Goal: Task Accomplishment & Management: Use online tool/utility

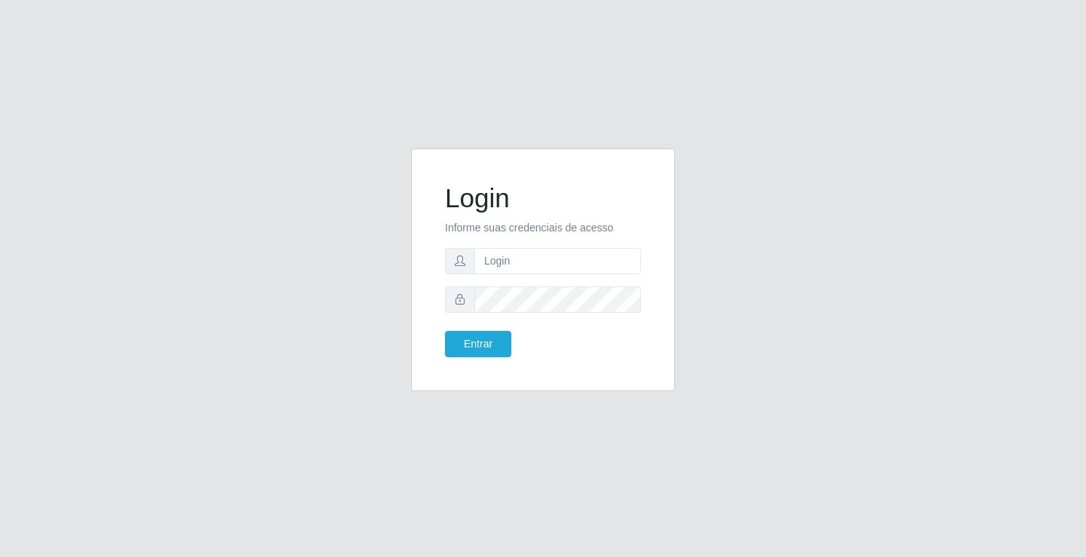
click at [517, 272] on input "text" at bounding box center [557, 261] width 167 height 26
type input "[PERSON_NAME]"
click at [445, 331] on button "Entrar" at bounding box center [478, 344] width 66 height 26
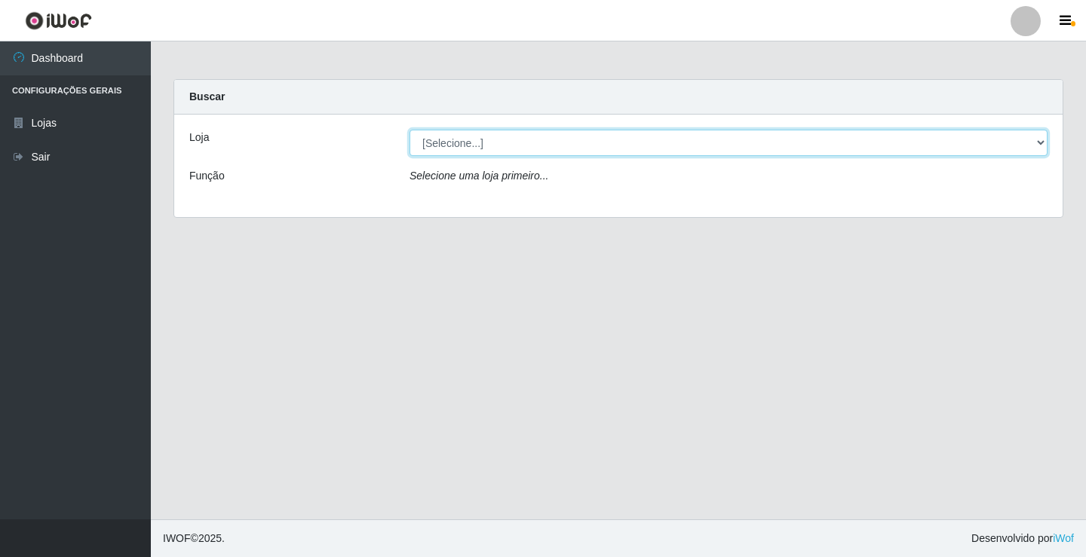
click at [579, 150] on select "[Selecione...] Ideal - Conceição" at bounding box center [729, 143] width 638 height 26
select select "231"
click at [410, 130] on select "[Selecione...] Ideal - Conceição" at bounding box center [729, 143] width 638 height 26
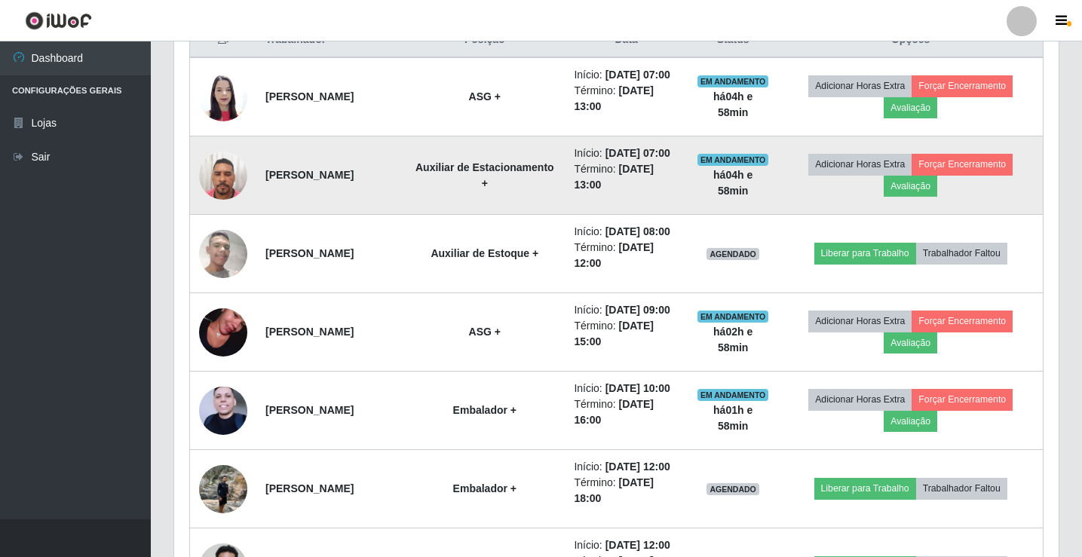
scroll to position [679, 0]
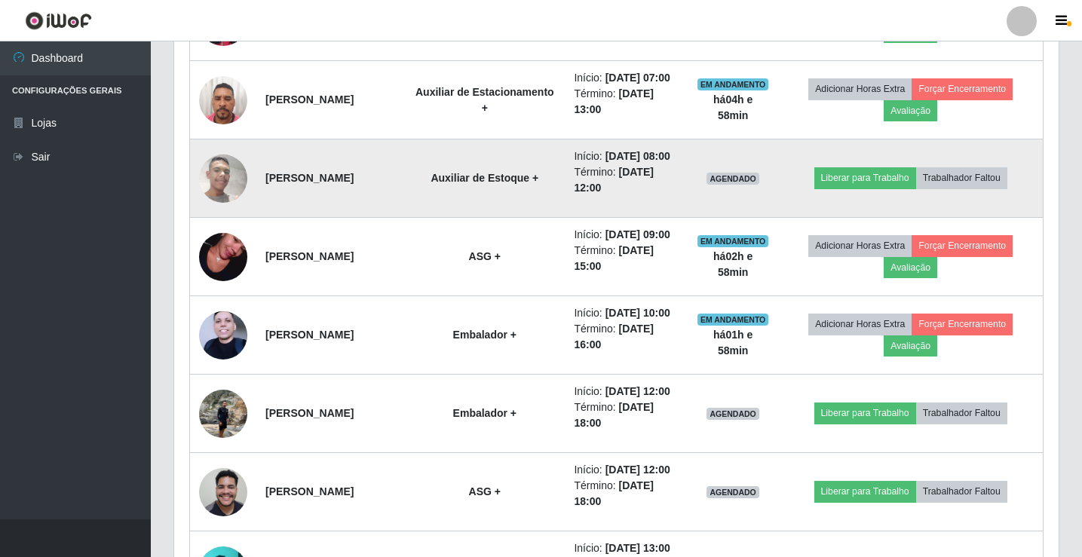
click at [212, 232] on img at bounding box center [223, 177] width 48 height 107
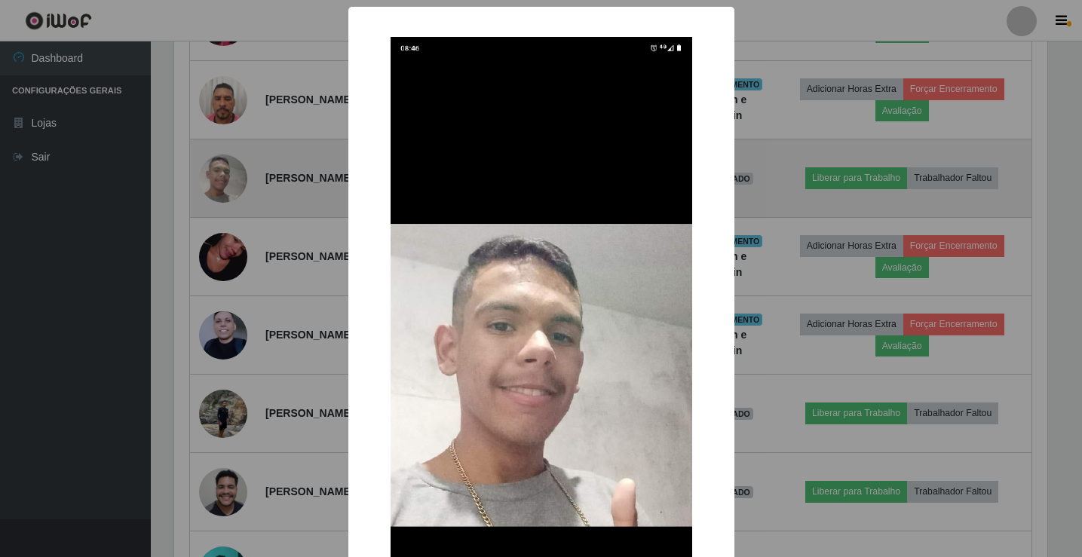
scroll to position [313, 877]
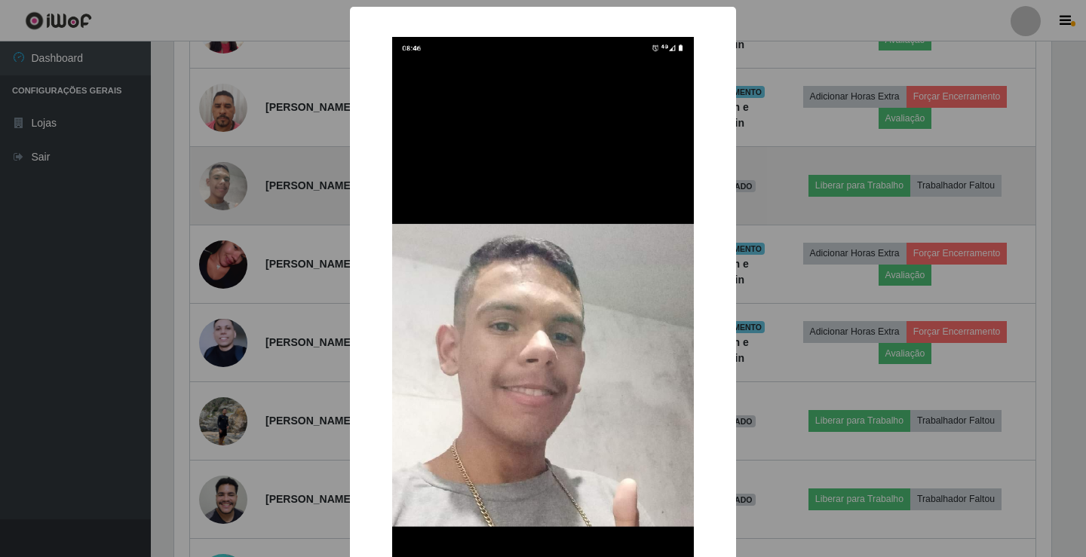
click at [212, 235] on div "× OK Cancel" at bounding box center [543, 278] width 1086 height 557
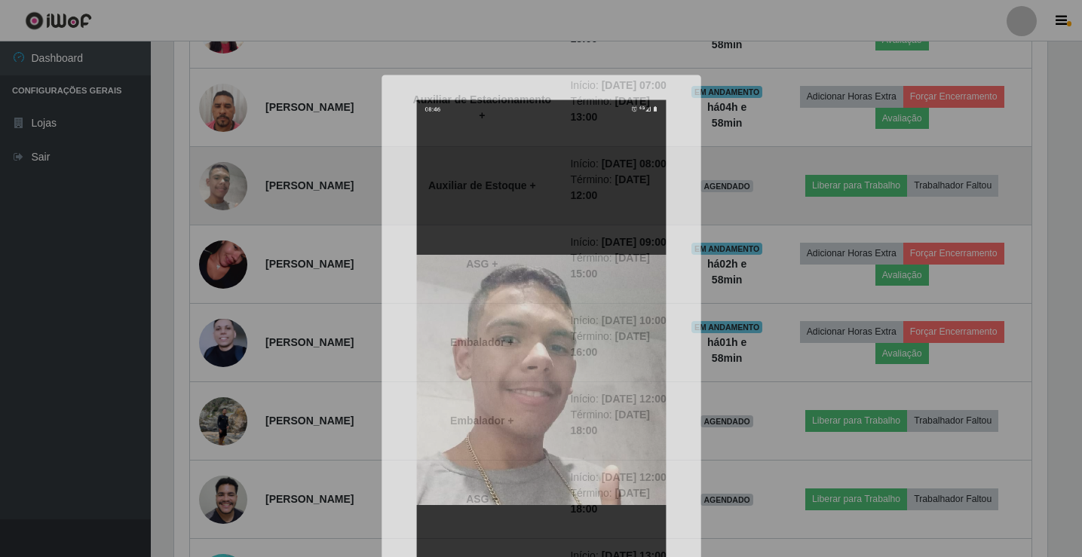
scroll to position [313, 885]
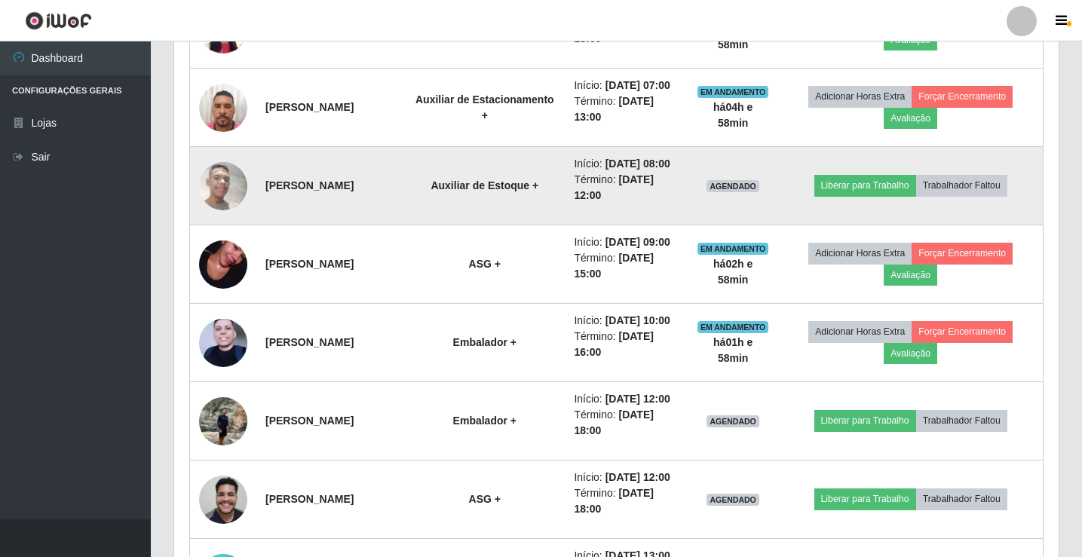
click at [212, 235] on img at bounding box center [223, 185] width 48 height 107
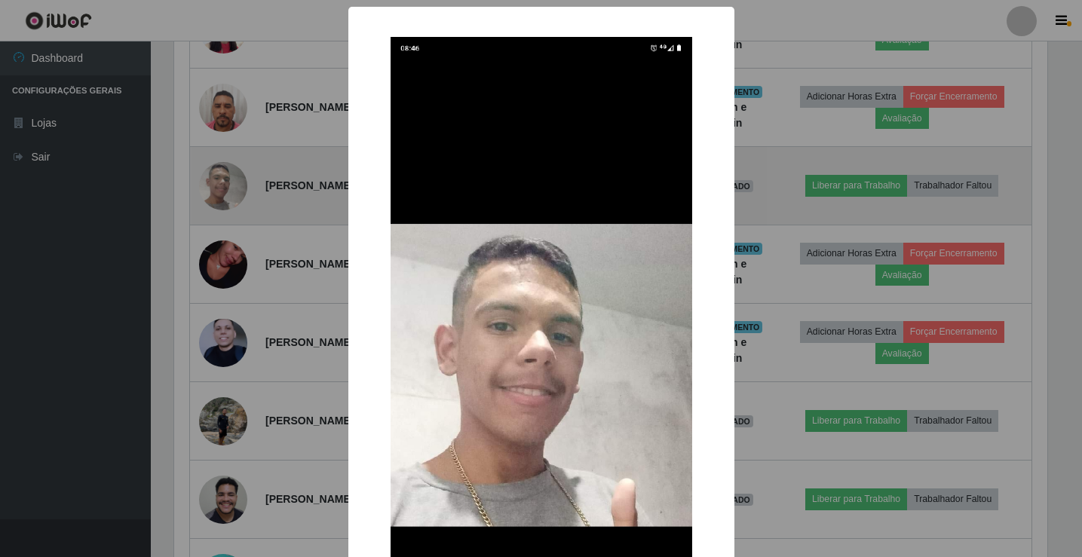
scroll to position [313, 877]
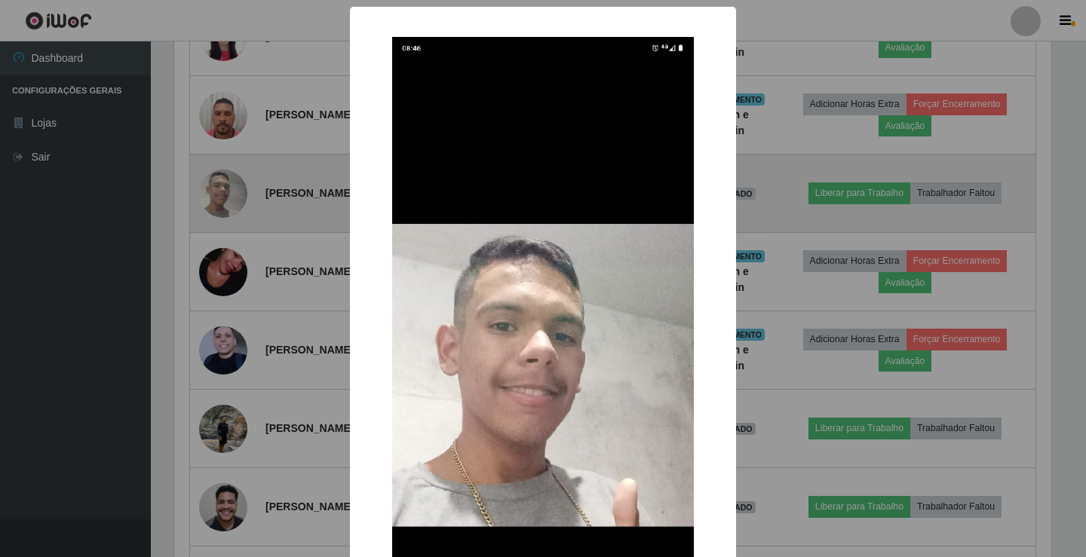
click at [212, 235] on div "× OK Cancel" at bounding box center [543, 278] width 1086 height 557
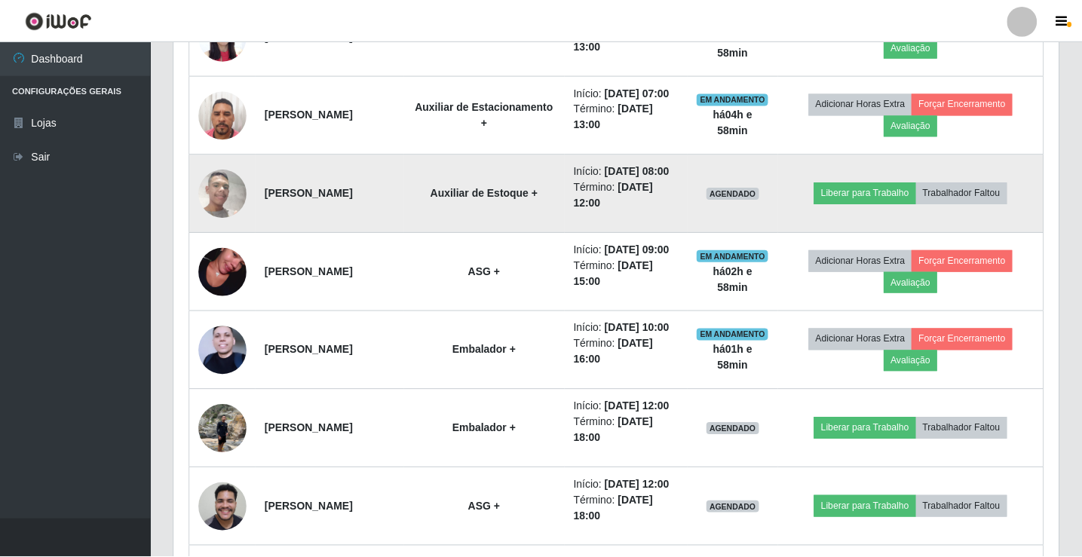
scroll to position [313, 885]
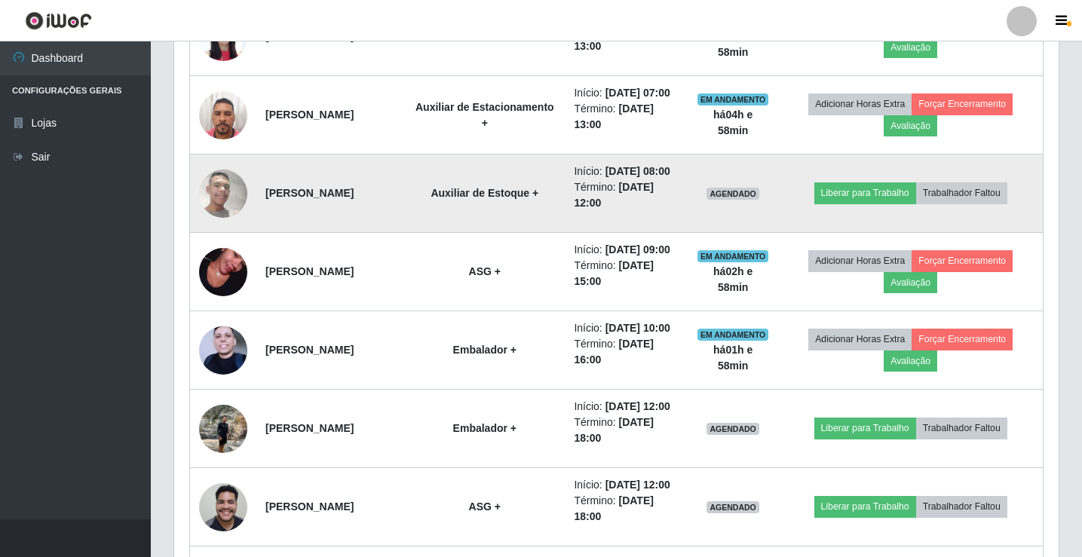
click at [212, 235] on img at bounding box center [223, 193] width 48 height 107
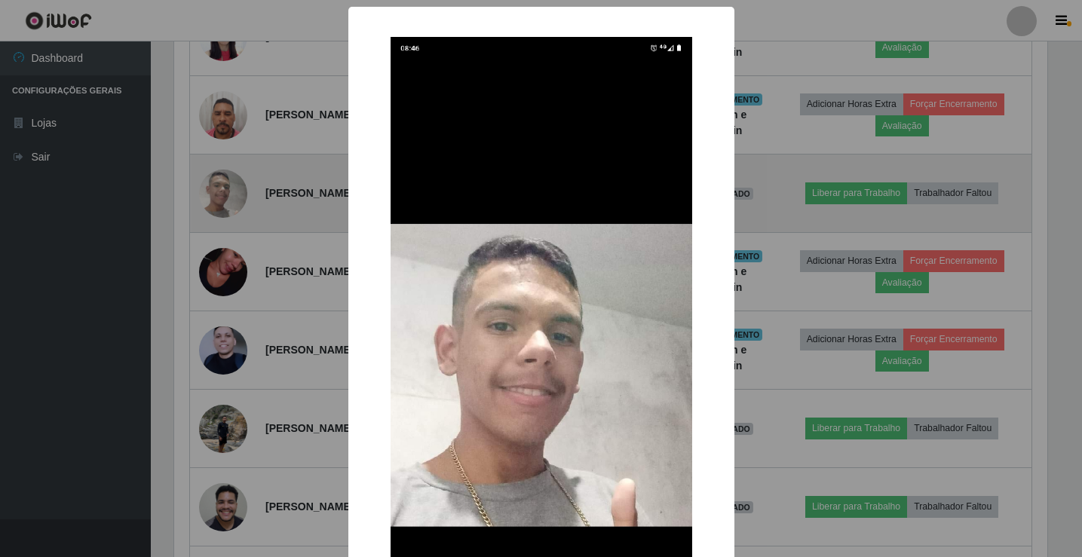
scroll to position [313, 877]
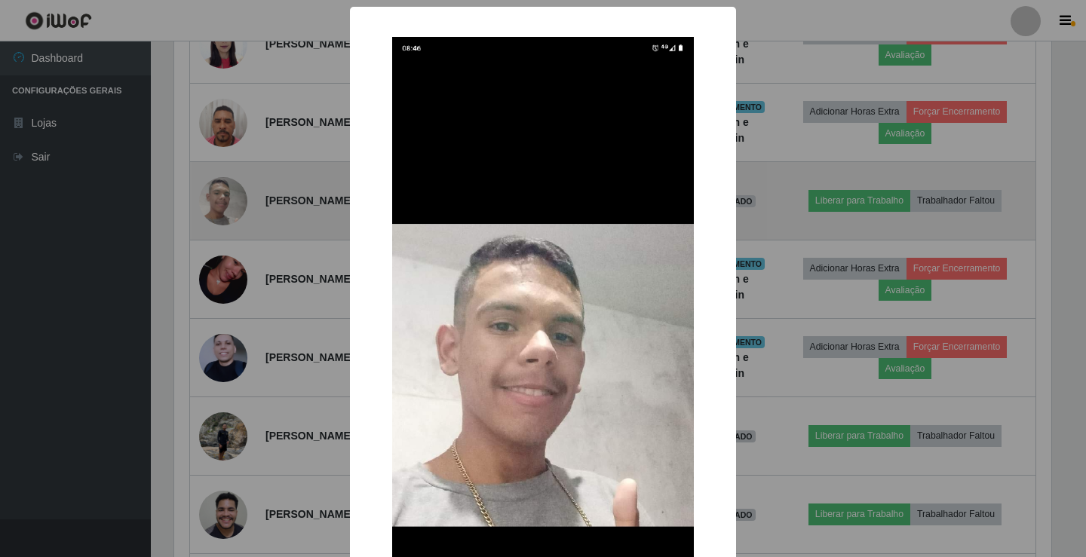
click at [212, 235] on div "× OK Cancel" at bounding box center [543, 278] width 1086 height 557
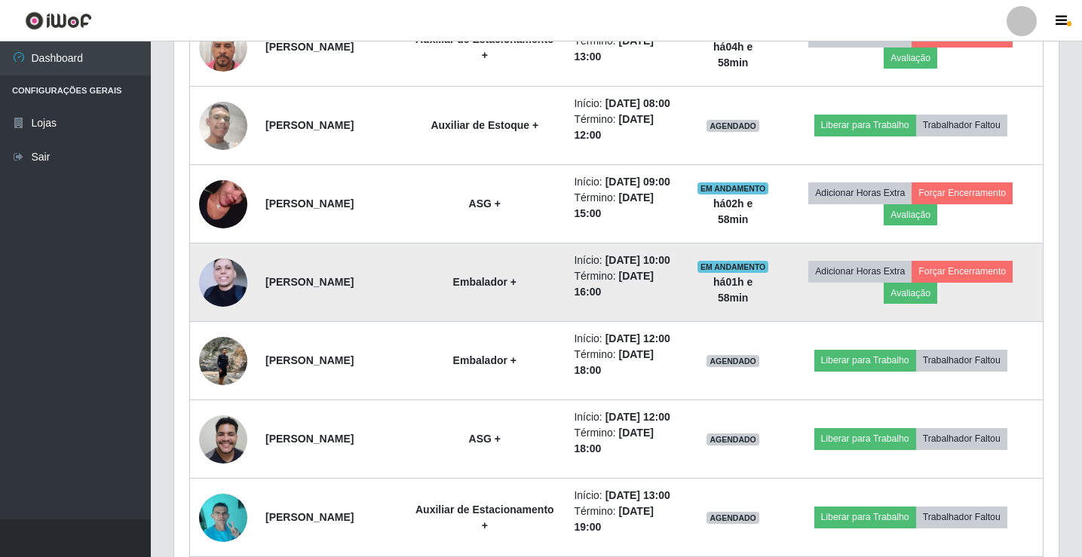
scroll to position [807, 0]
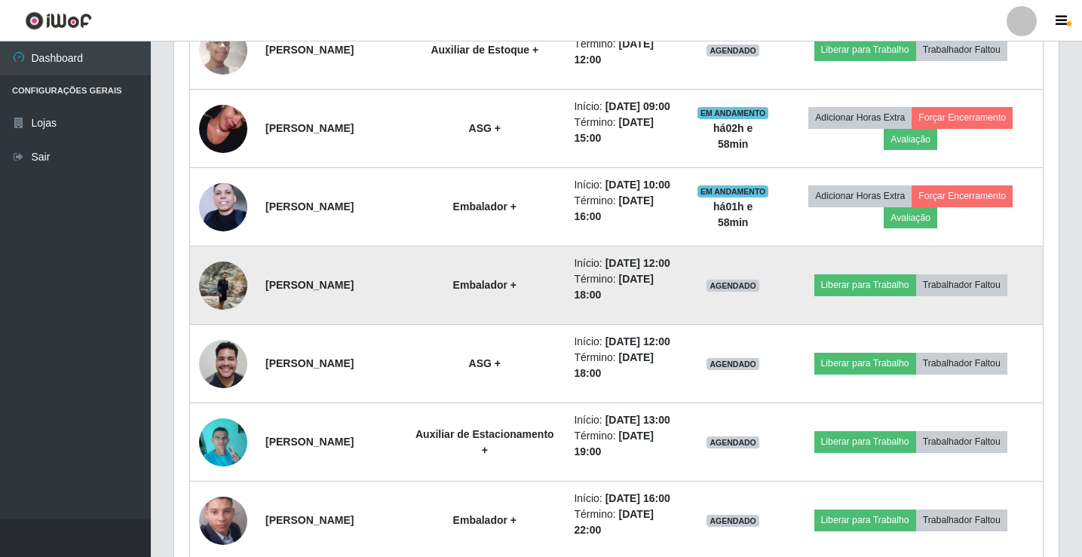
click at [214, 318] on img at bounding box center [223, 285] width 48 height 64
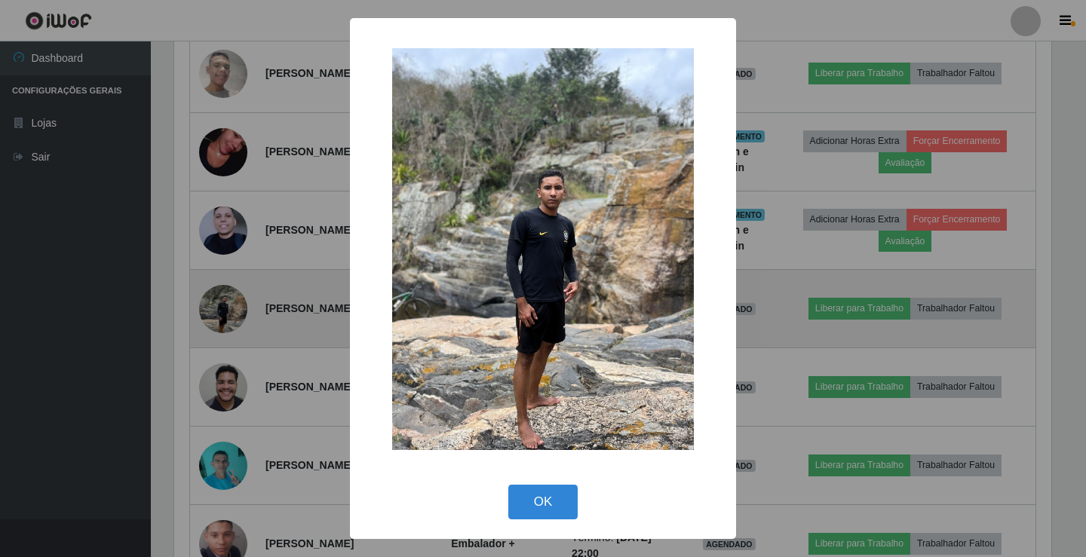
click at [214, 385] on div "× OK Cancel" at bounding box center [543, 278] width 1086 height 557
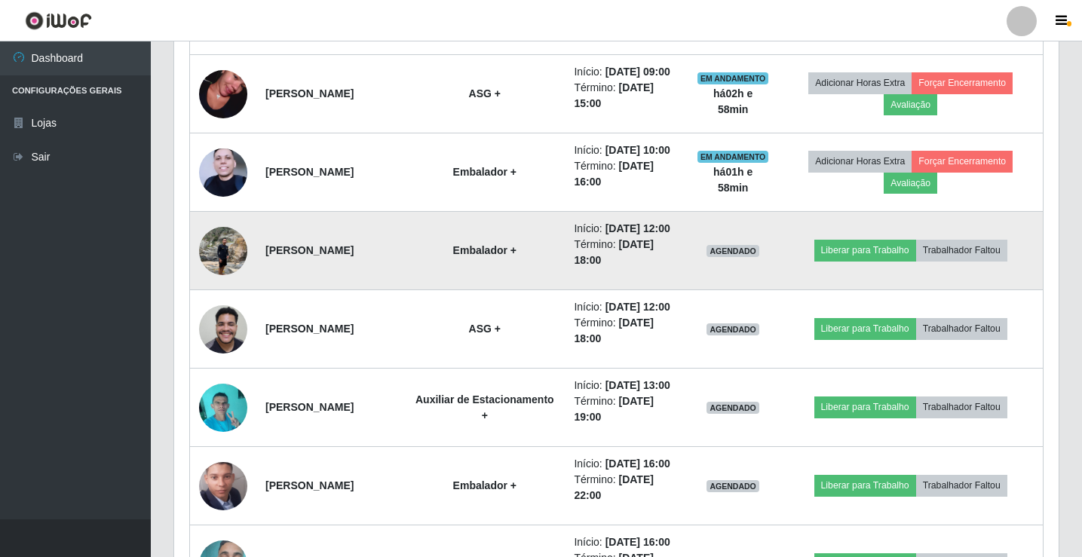
scroll to position [859, 0]
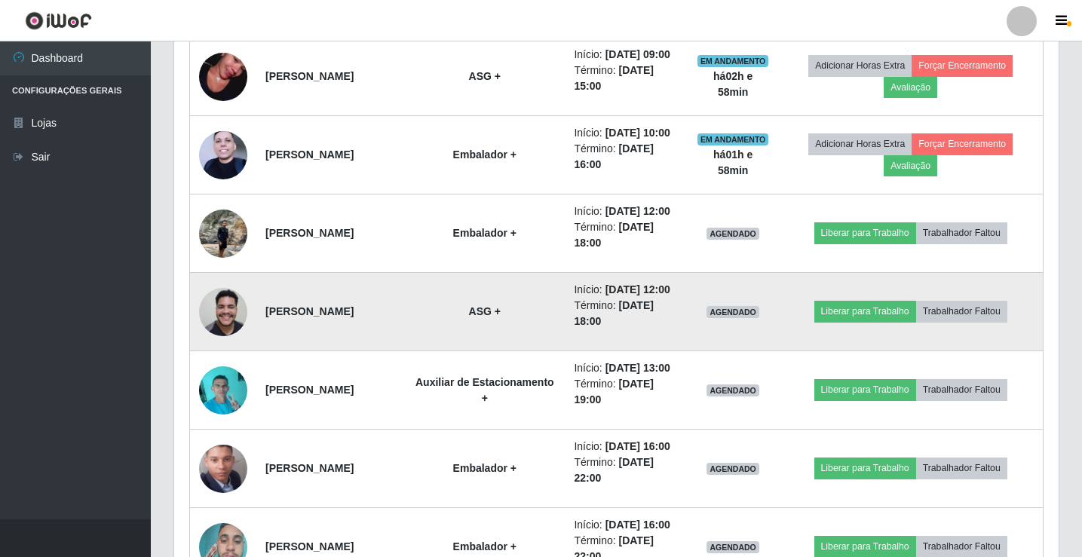
click at [227, 344] on img at bounding box center [223, 312] width 48 height 64
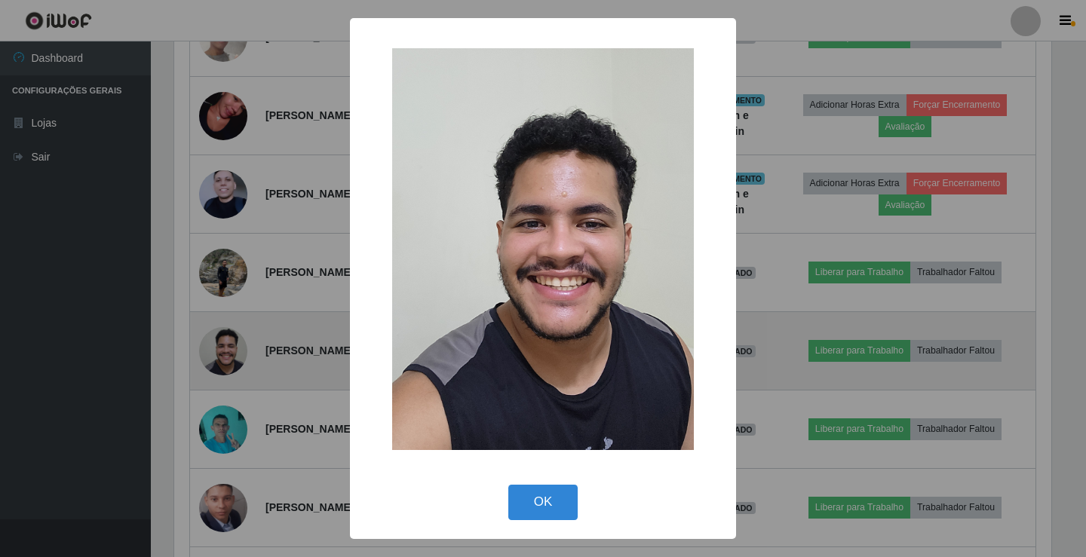
scroll to position [0, 0]
click at [227, 407] on div "× OK Cancel" at bounding box center [543, 278] width 1086 height 557
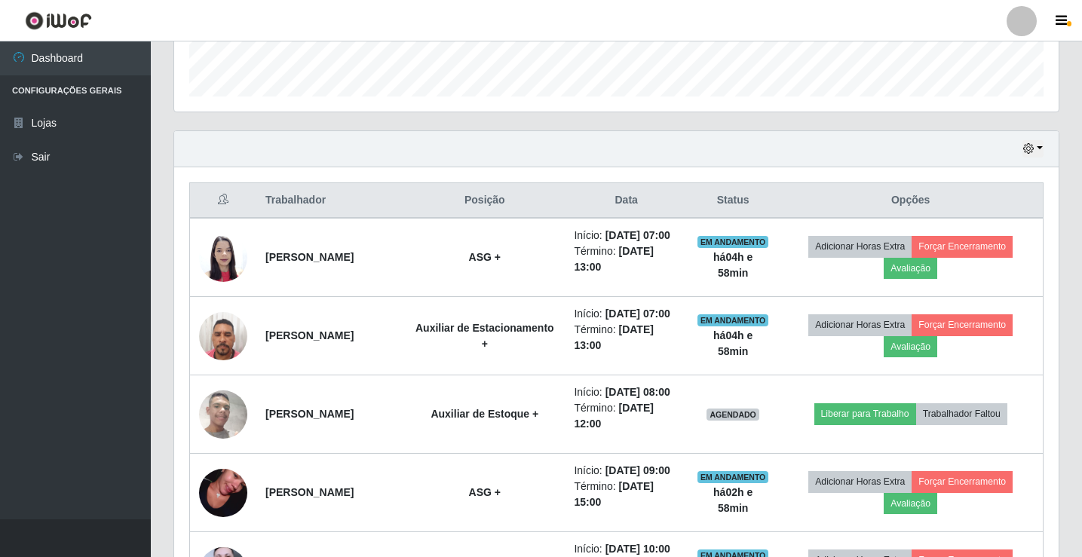
click at [1034, 12] on div at bounding box center [1022, 21] width 30 height 30
click at [1011, 117] on button "Sair" at bounding box center [993, 117] width 136 height 31
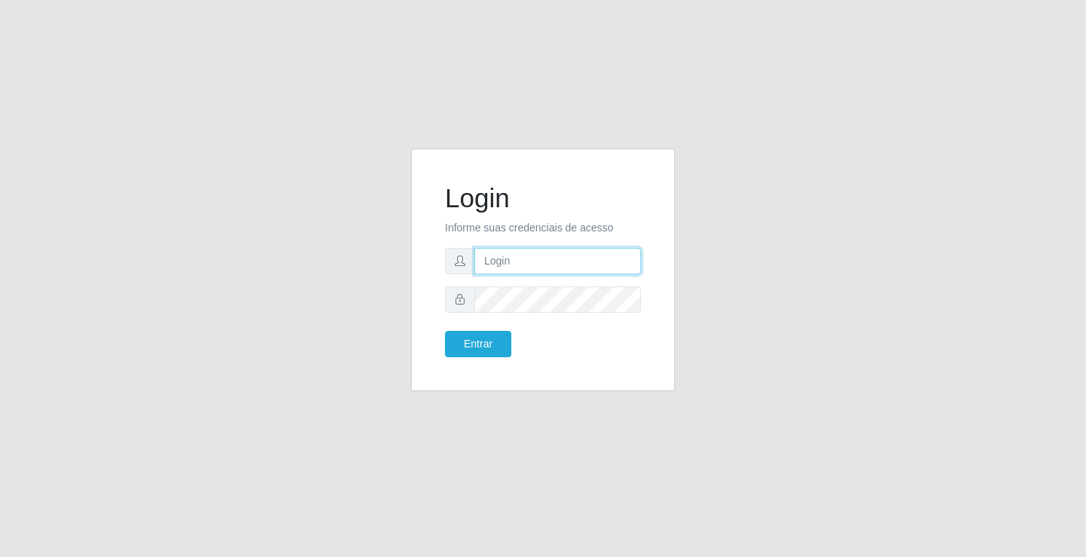
click at [539, 266] on input "text" at bounding box center [557, 261] width 167 height 26
type input "[PERSON_NAME]"
click at [445, 331] on button "Entrar" at bounding box center [478, 344] width 66 height 26
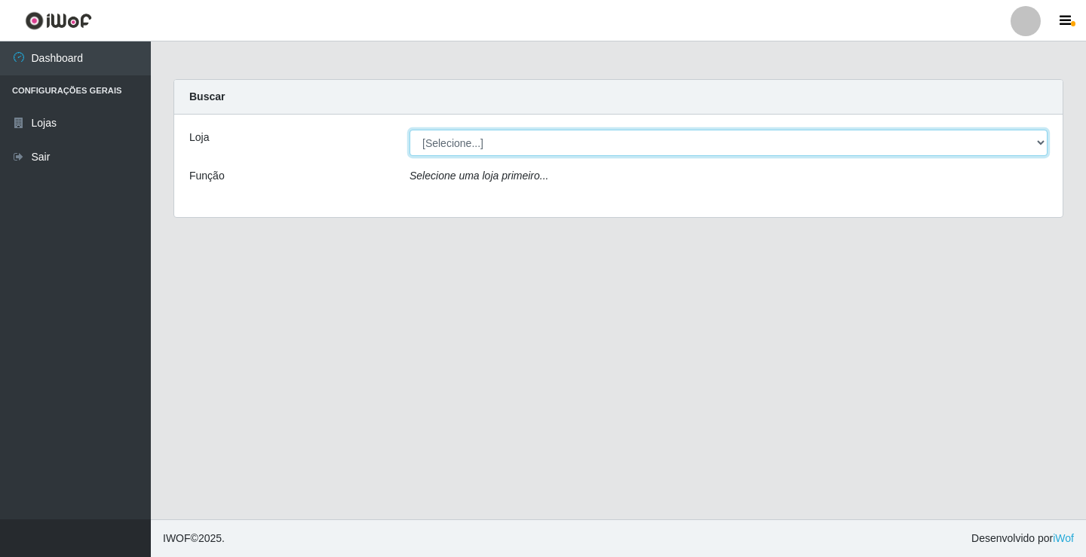
click at [604, 152] on select "[Selecione...] Ideal - Conceição" at bounding box center [729, 143] width 638 height 26
select select "231"
click at [410, 130] on select "[Selecione...] Ideal - Conceição" at bounding box center [729, 143] width 638 height 26
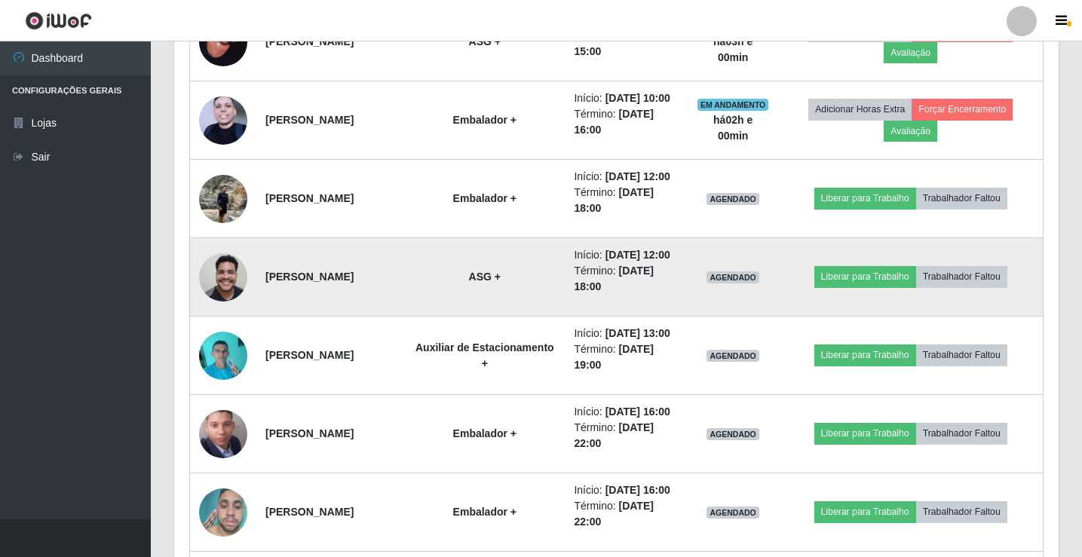
scroll to position [905, 0]
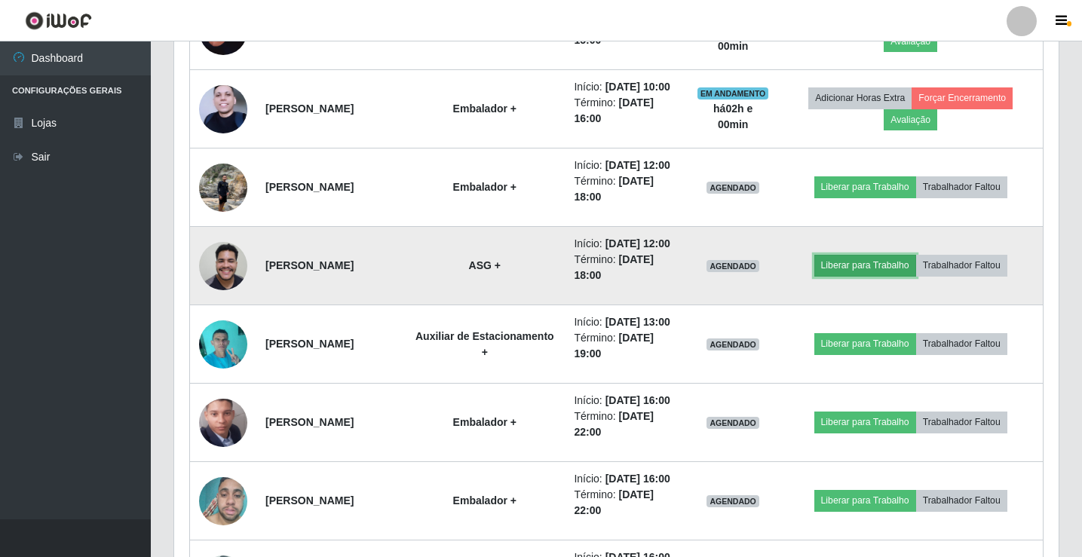
click at [850, 276] on button "Liberar para Trabalho" at bounding box center [866, 265] width 102 height 21
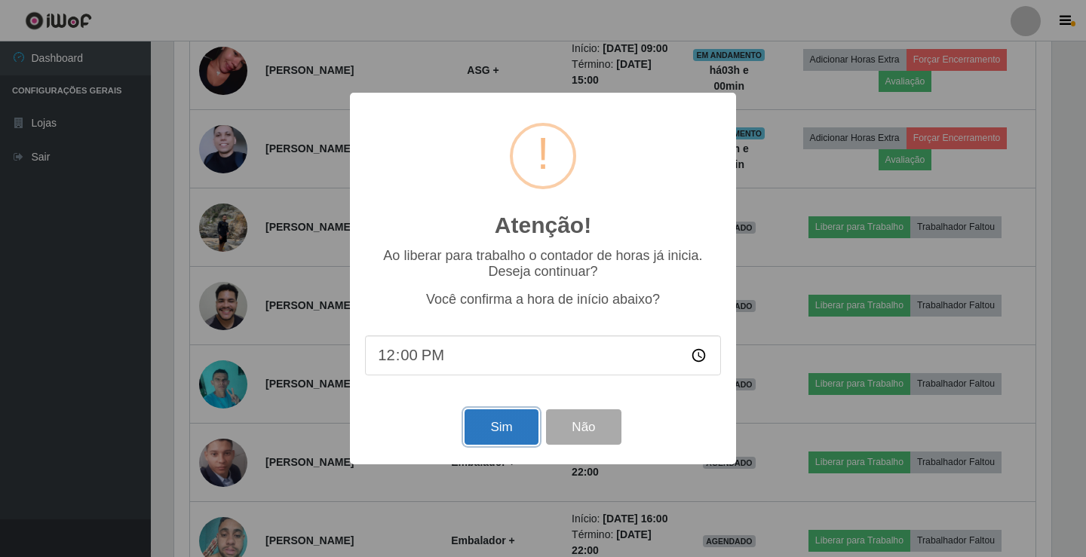
click at [490, 431] on button "Sim" at bounding box center [501, 427] width 73 height 35
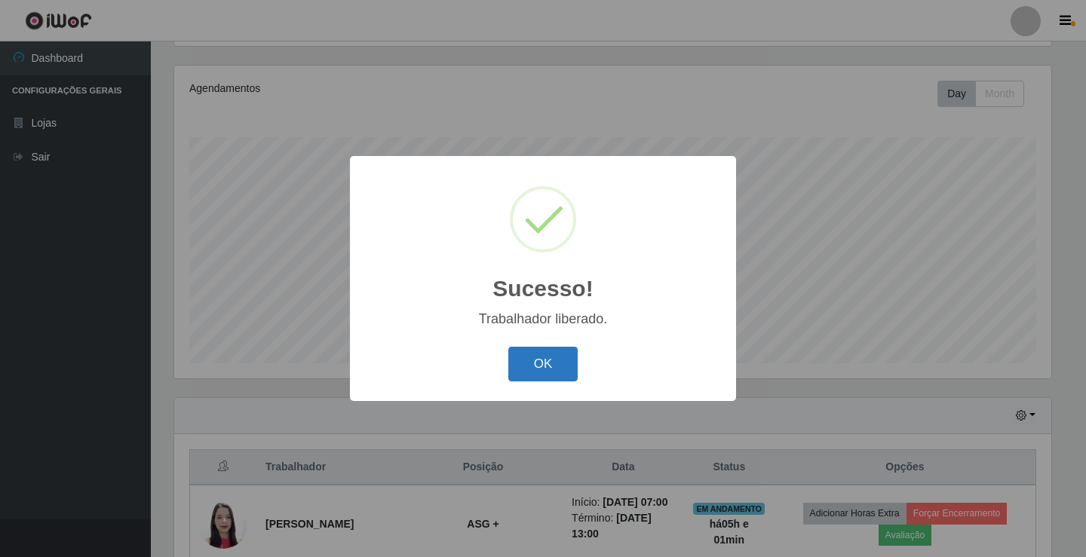
click at [550, 352] on button "OK" at bounding box center [543, 364] width 70 height 35
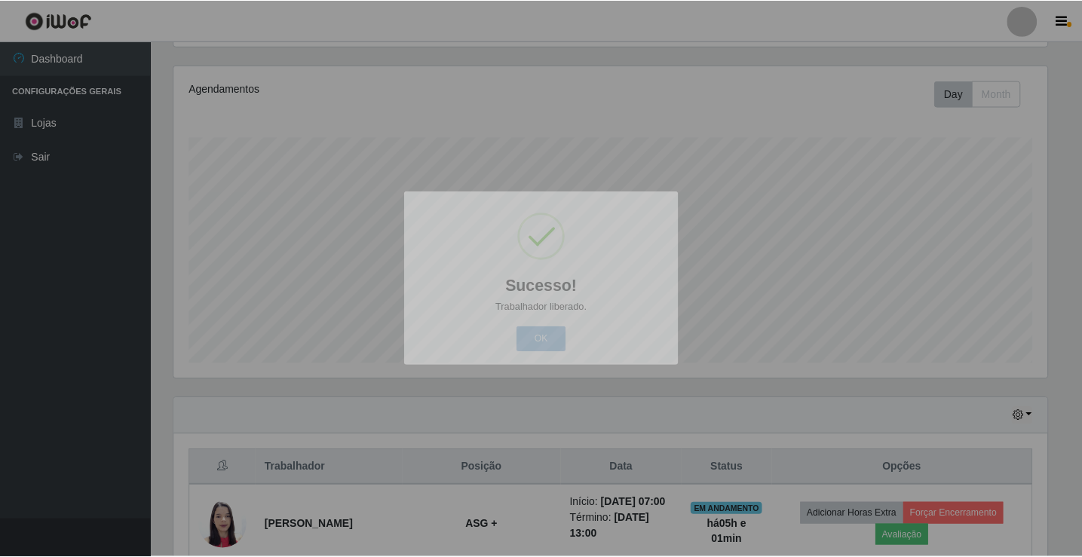
scroll to position [313, 885]
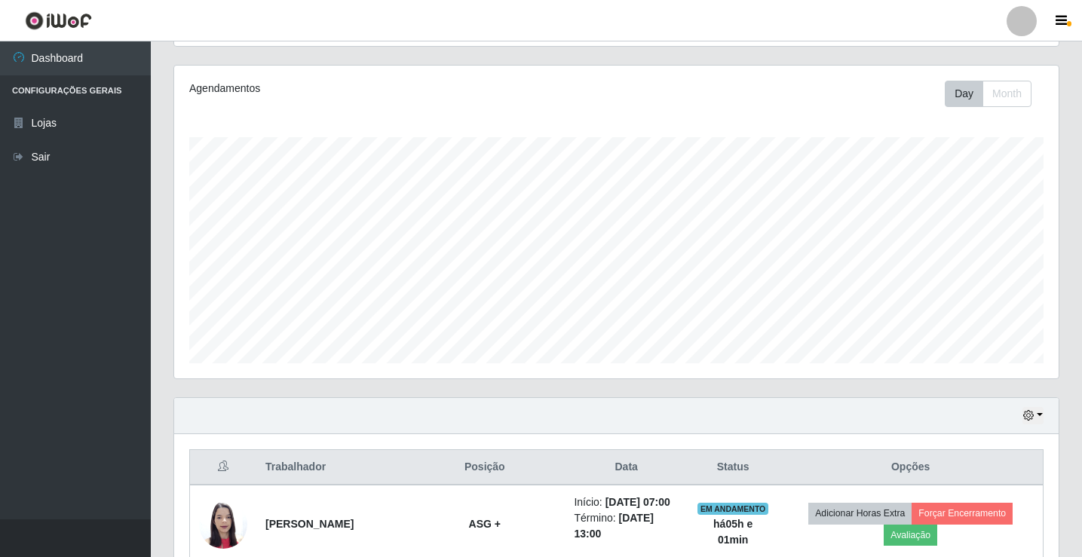
click at [1030, 20] on div at bounding box center [1022, 21] width 30 height 30
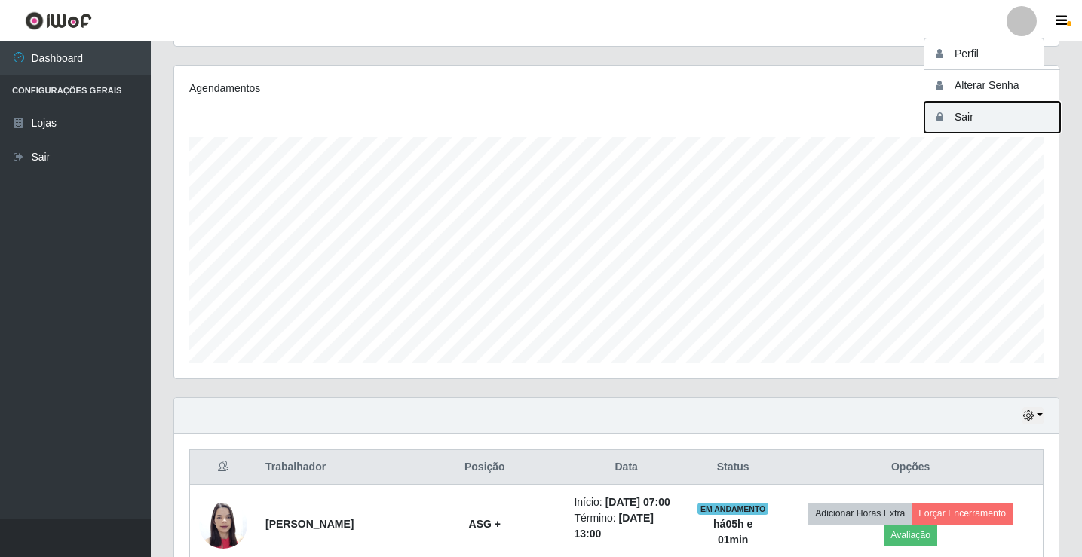
click at [1012, 112] on button "Sair" at bounding box center [993, 117] width 136 height 31
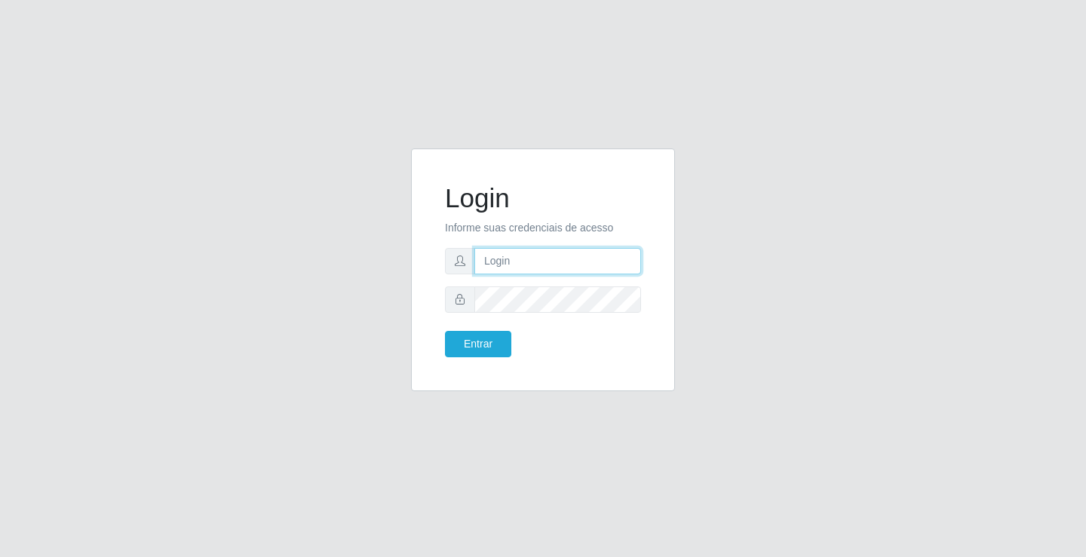
click at [591, 256] on input "text" at bounding box center [557, 261] width 167 height 26
type input "[PERSON_NAME]"
click at [445, 331] on button "Entrar" at bounding box center [478, 344] width 66 height 26
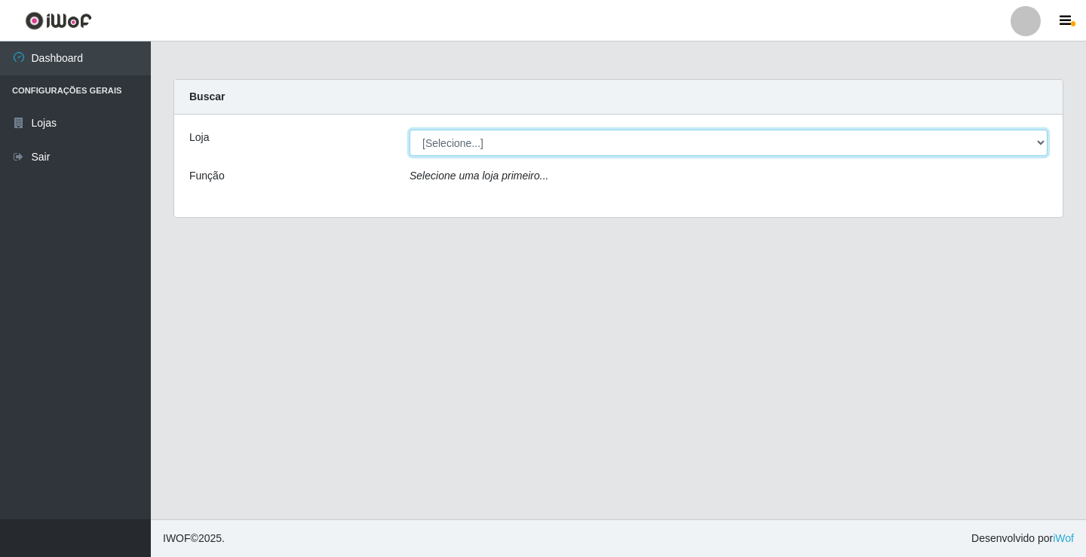
click at [539, 147] on select "[Selecione...] Ideal - Conceição" at bounding box center [729, 143] width 638 height 26
select select "231"
click at [410, 130] on select "[Selecione...] Ideal - Conceição" at bounding box center [729, 143] width 638 height 26
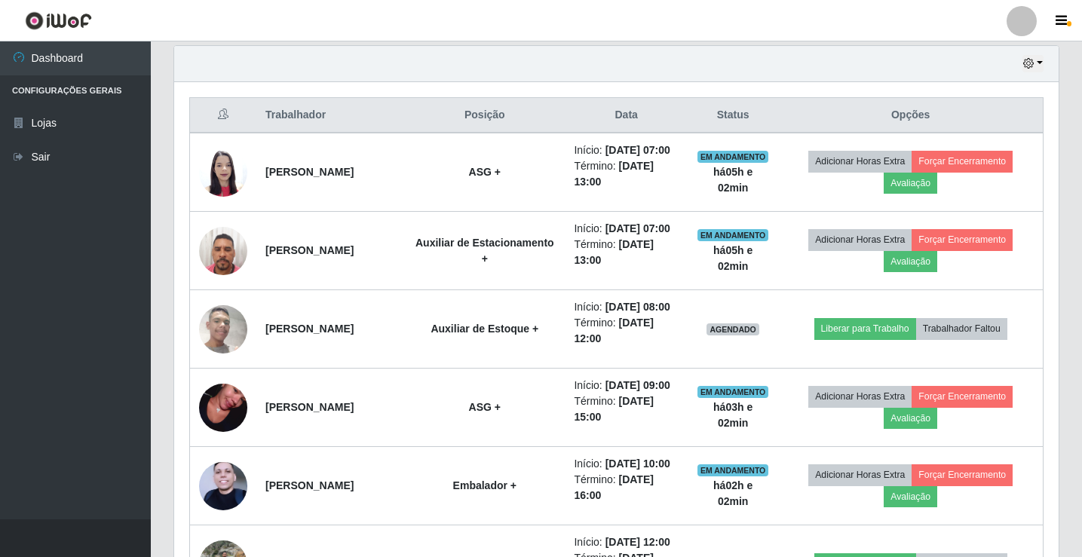
scroll to position [603, 0]
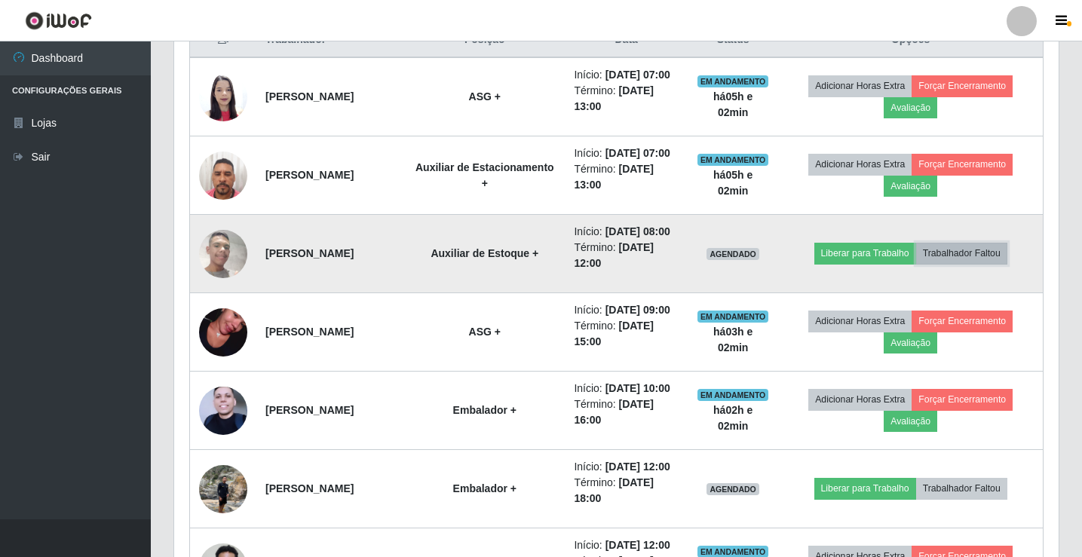
click at [977, 264] on button "Trabalhador Faltou" at bounding box center [961, 253] width 91 height 21
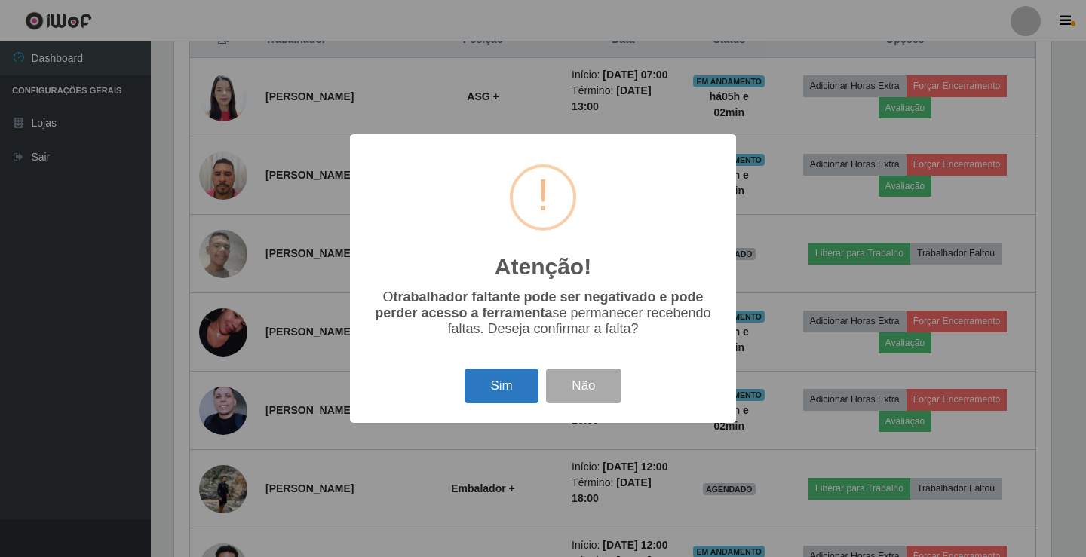
click at [502, 390] on button "Sim" at bounding box center [501, 386] width 73 height 35
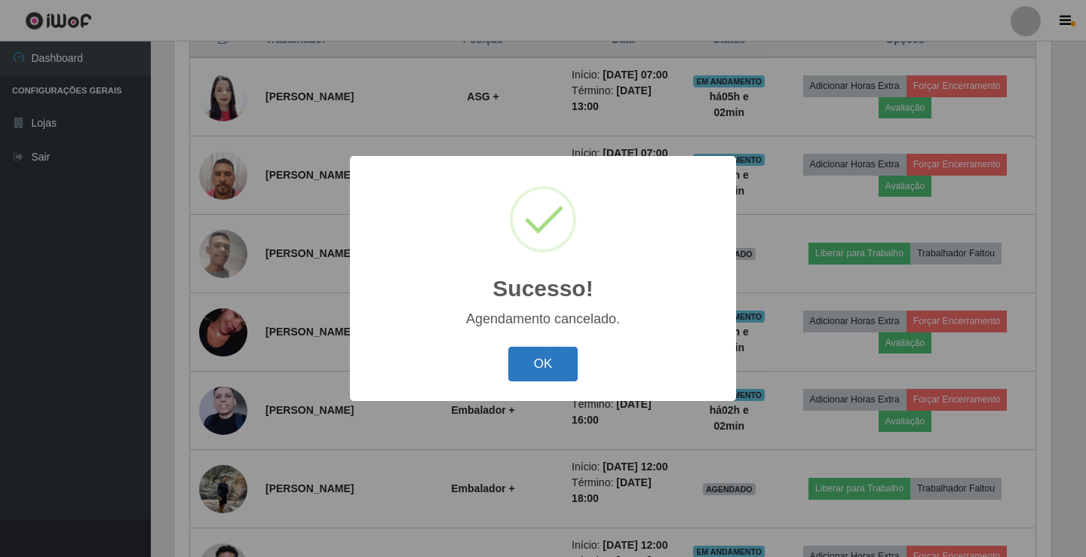
click at [526, 371] on button "OK" at bounding box center [543, 364] width 70 height 35
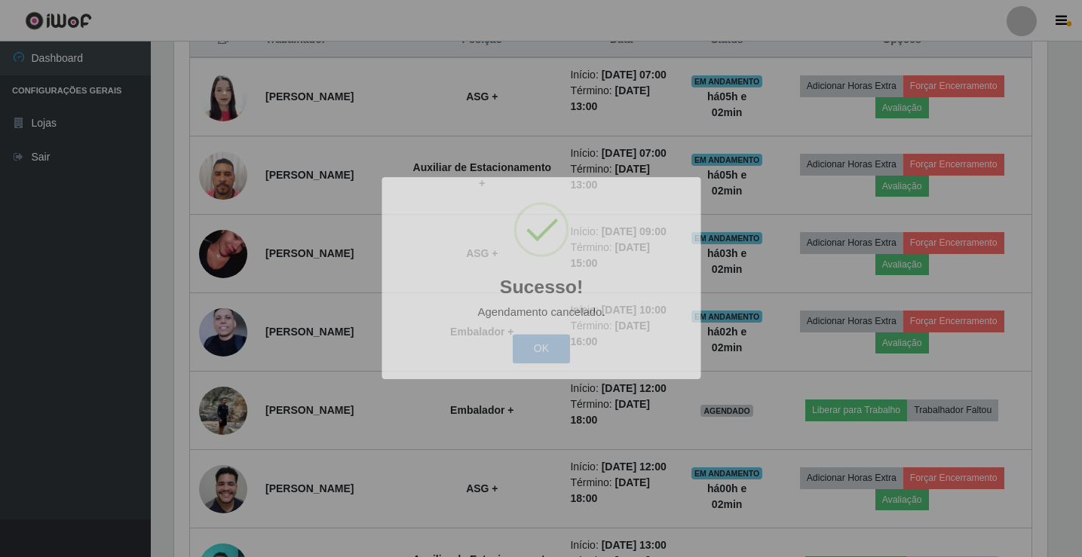
scroll to position [313, 885]
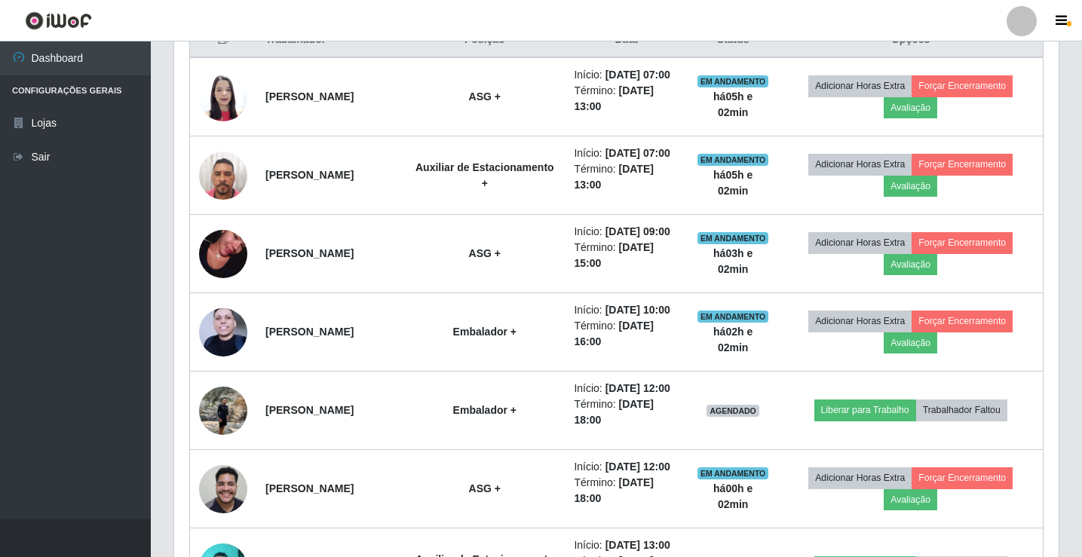
click at [1012, 26] on div at bounding box center [1022, 21] width 30 height 30
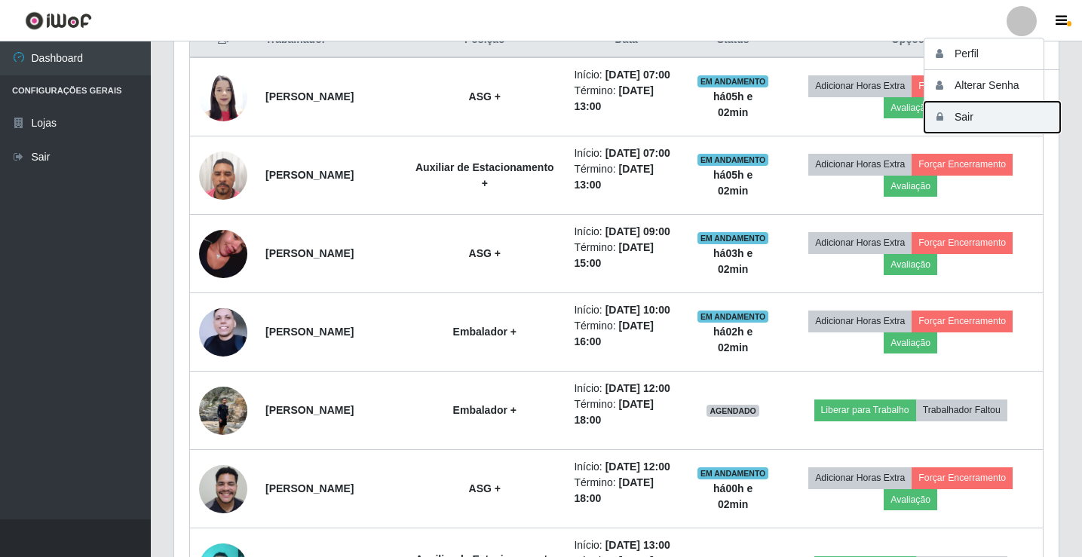
click at [1007, 125] on button "Sair" at bounding box center [993, 117] width 136 height 31
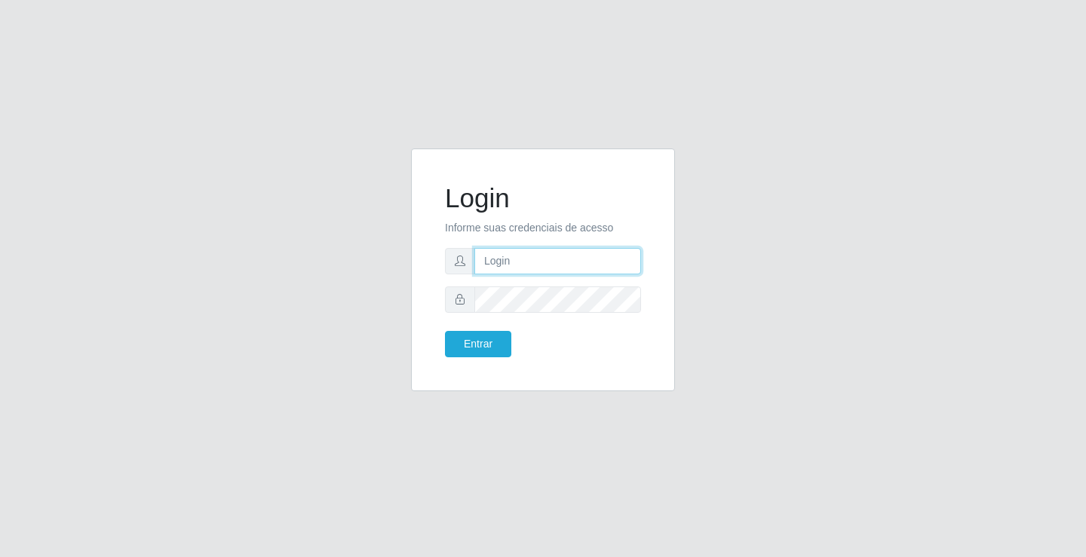
click at [562, 262] on input "text" at bounding box center [557, 261] width 167 height 26
type input "william@ideal"
click at [445, 331] on button "Entrar" at bounding box center [478, 344] width 66 height 26
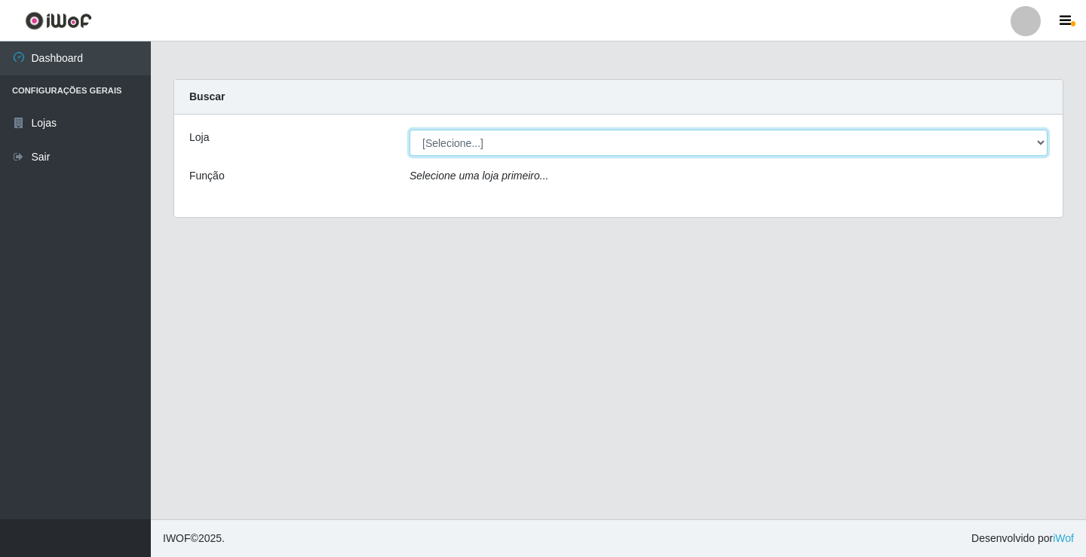
click at [753, 135] on select "[Selecione...] Ideal - Conceição" at bounding box center [729, 143] width 638 height 26
select select "231"
click at [410, 130] on select "[Selecione...] Ideal - Conceição" at bounding box center [729, 143] width 638 height 26
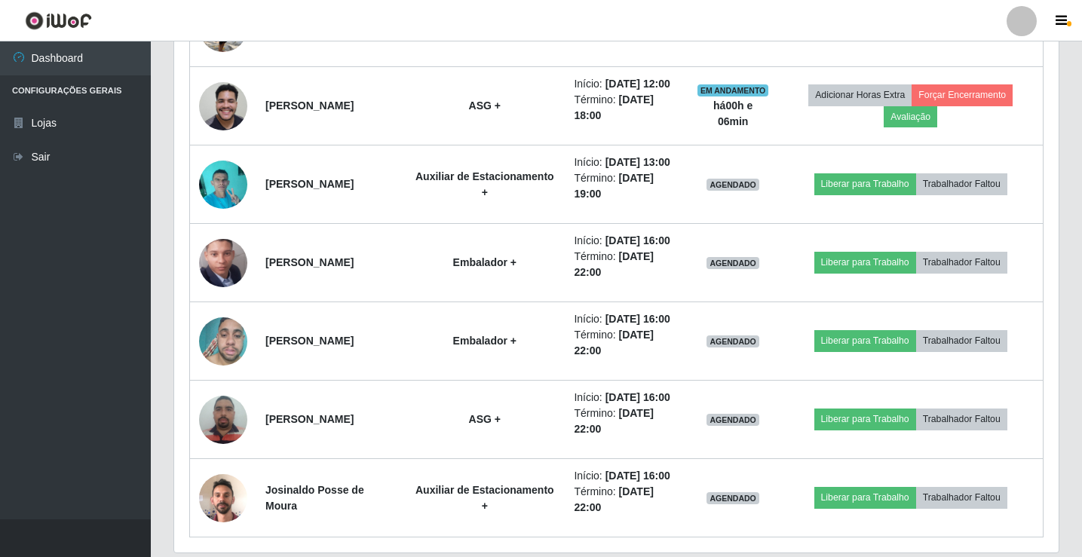
scroll to position [911, 0]
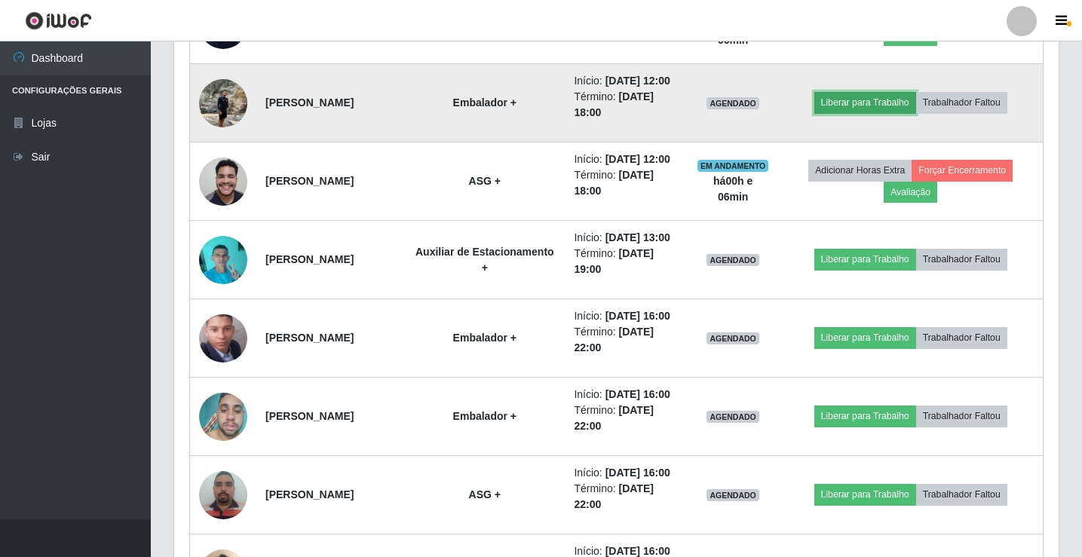
click at [867, 113] on button "Liberar para Trabalho" at bounding box center [866, 102] width 102 height 21
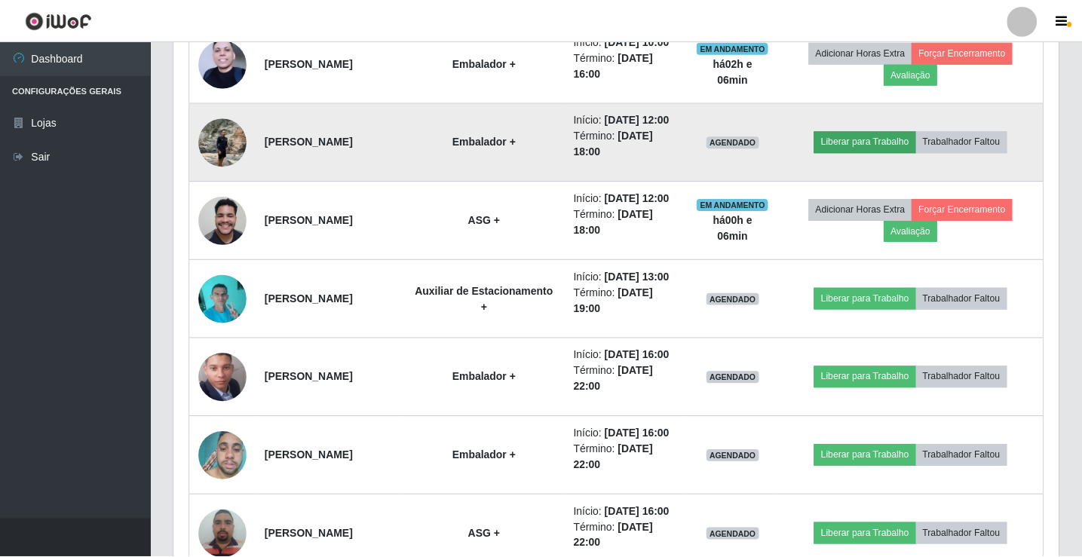
scroll to position [313, 877]
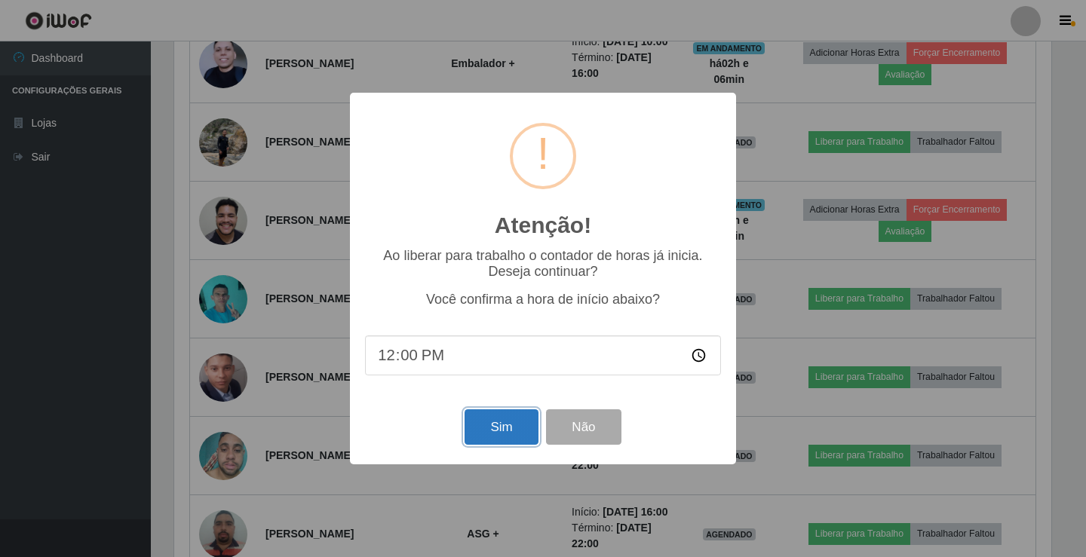
click at [492, 434] on button "Sim" at bounding box center [501, 427] width 73 height 35
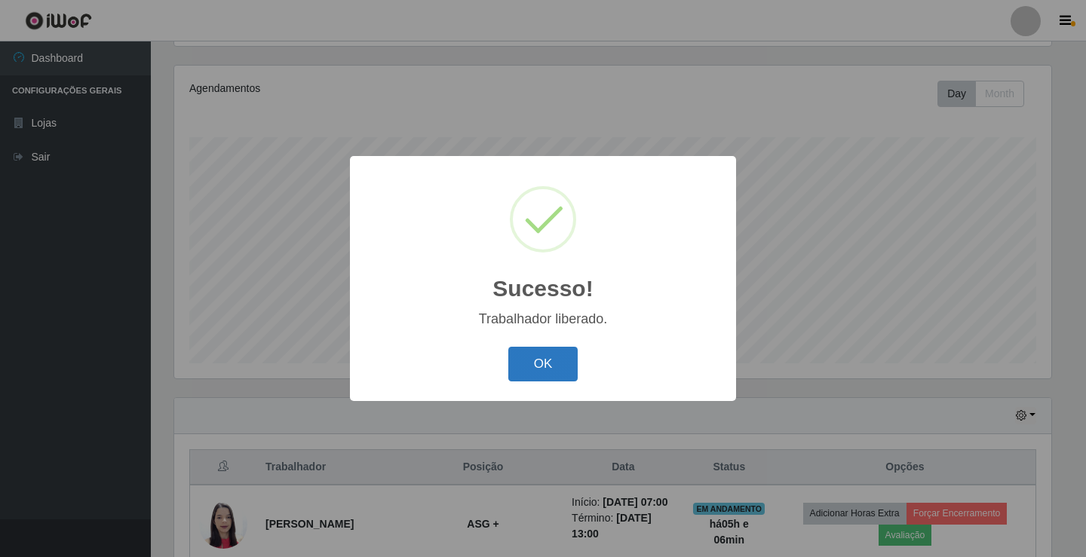
click at [539, 368] on button "OK" at bounding box center [543, 364] width 70 height 35
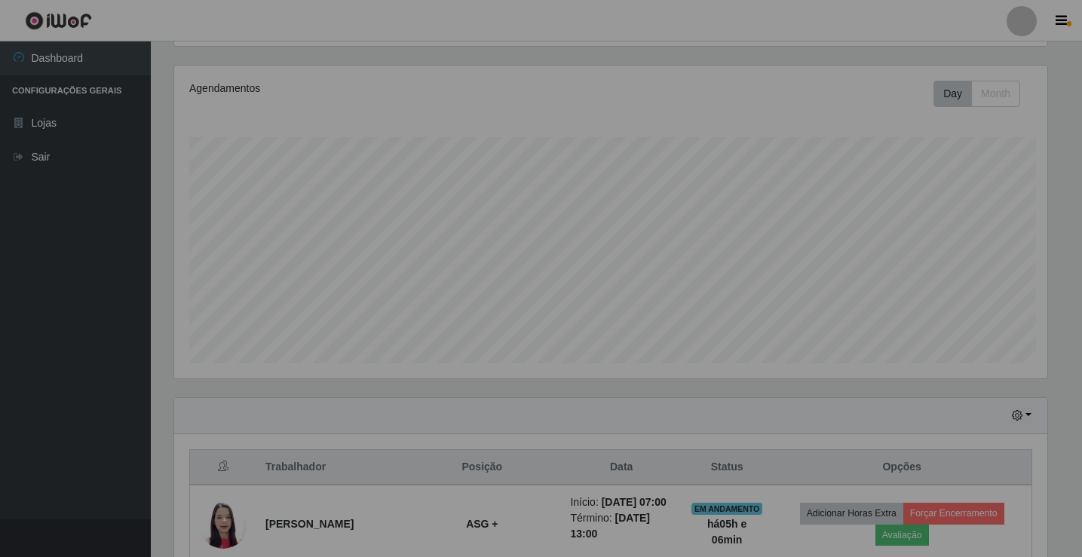
scroll to position [313, 885]
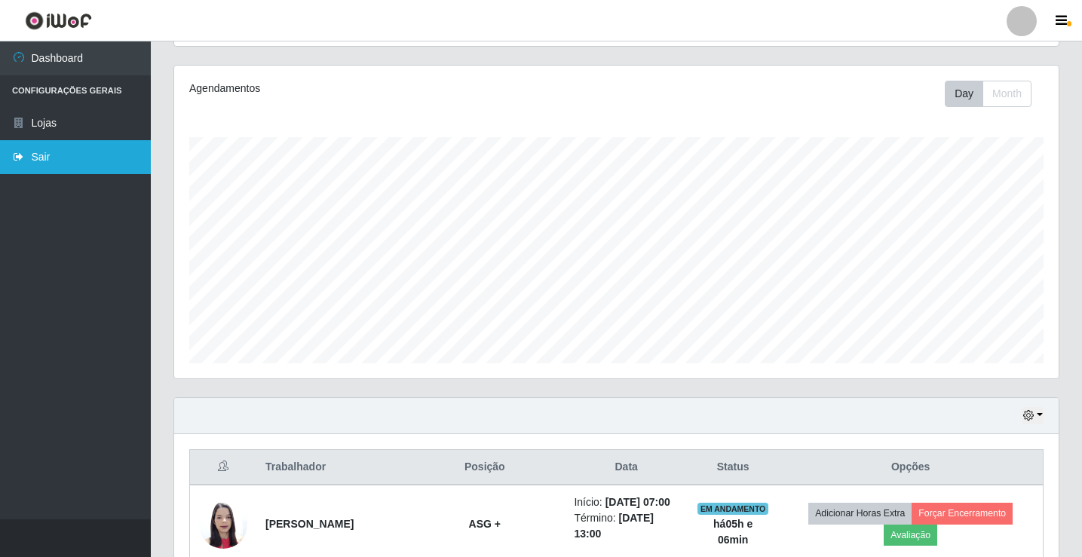
click at [59, 162] on link "Sair" at bounding box center [75, 157] width 151 height 34
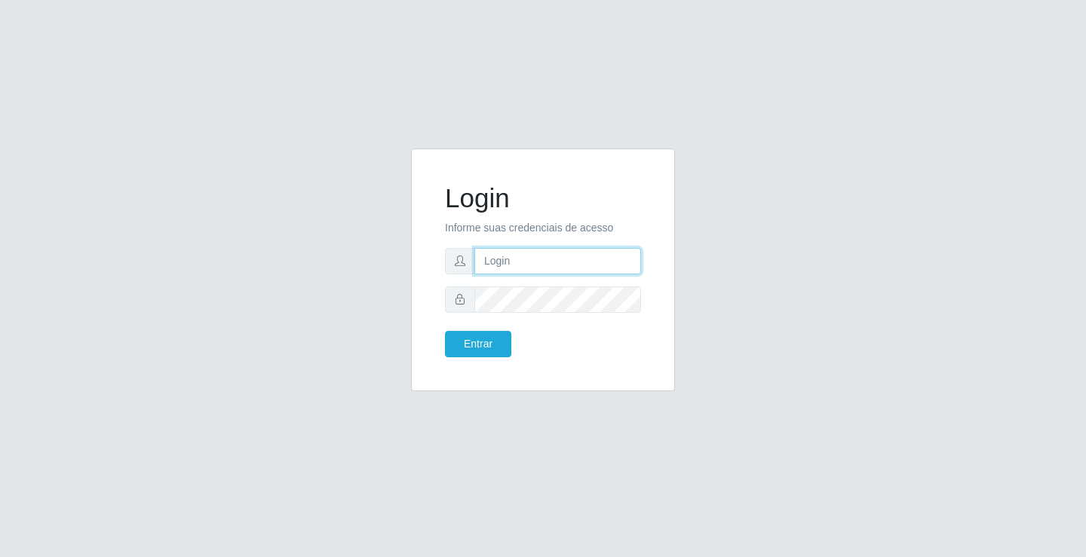
click at [507, 267] on input "text" at bounding box center [557, 261] width 167 height 26
click at [539, 250] on input "text" at bounding box center [557, 261] width 167 height 26
type input "zivaneide@ideal"
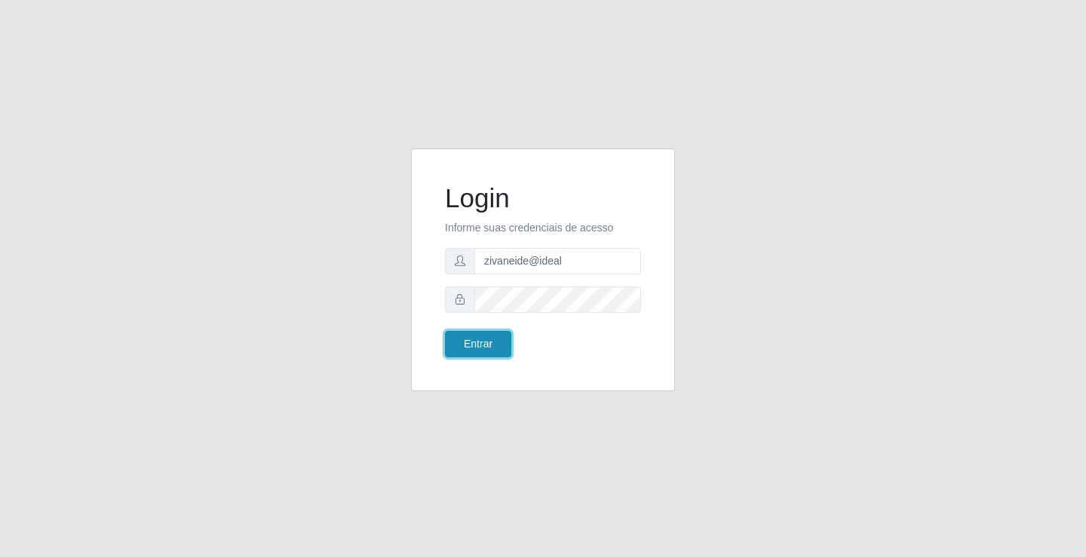
click at [456, 353] on button "Entrar" at bounding box center [478, 344] width 66 height 26
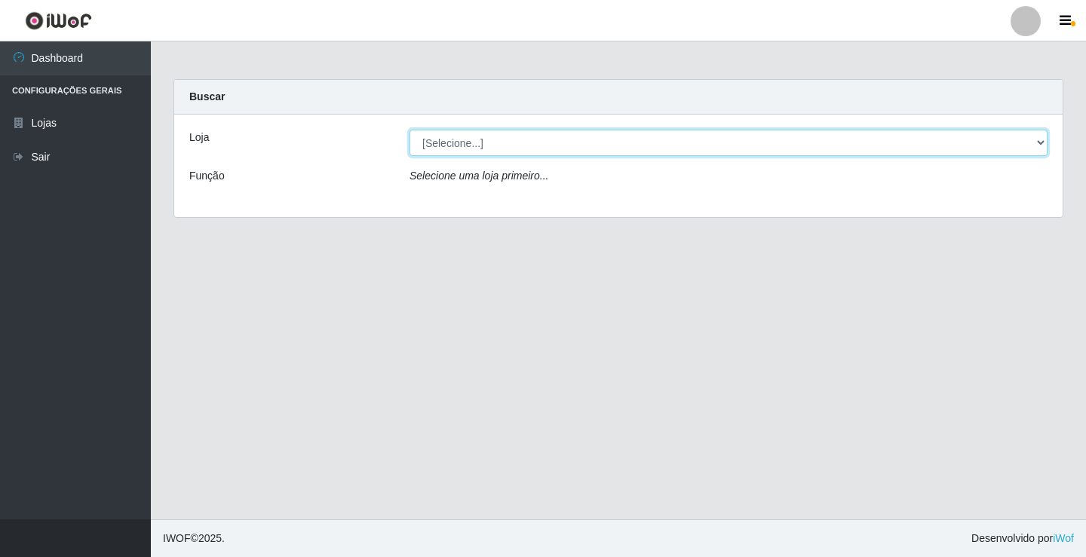
click at [1036, 137] on select "[Selecione...] Ideal - Conceição" at bounding box center [729, 143] width 638 height 26
select select "231"
click at [410, 130] on select "[Selecione...] Ideal - Conceição" at bounding box center [729, 143] width 638 height 26
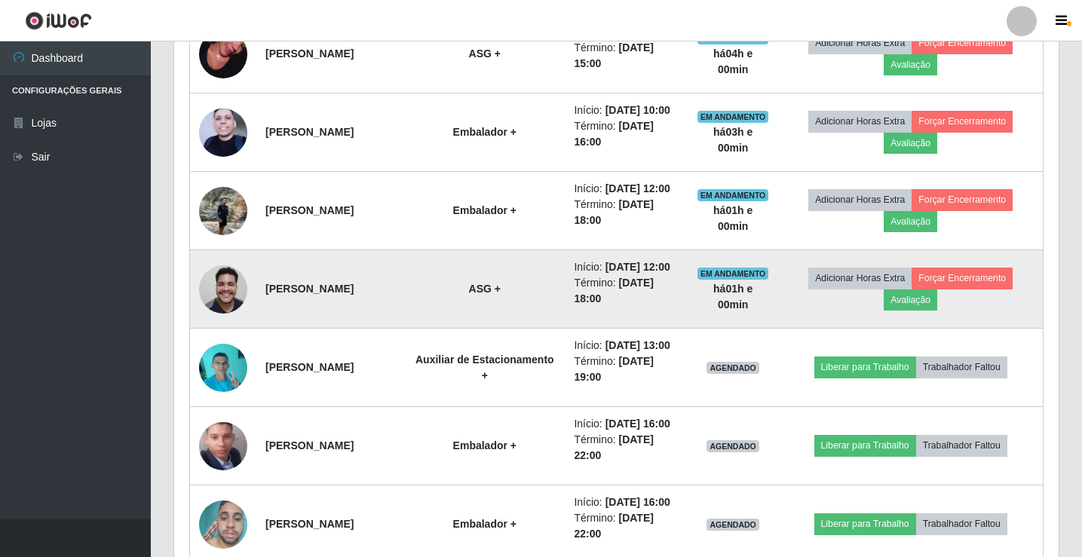
scroll to position [830, 0]
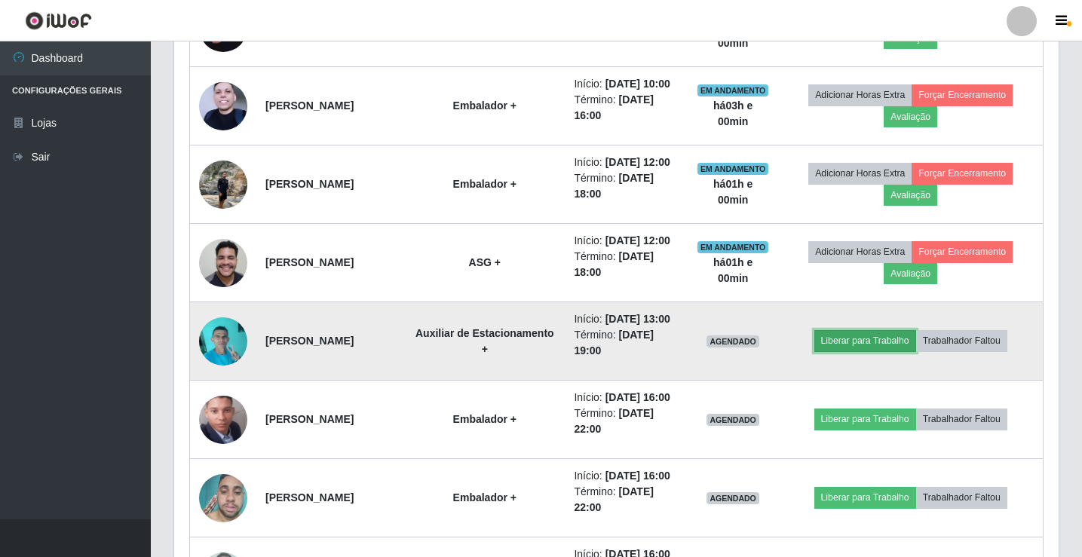
click at [840, 352] on button "Liberar para Trabalho" at bounding box center [866, 340] width 102 height 21
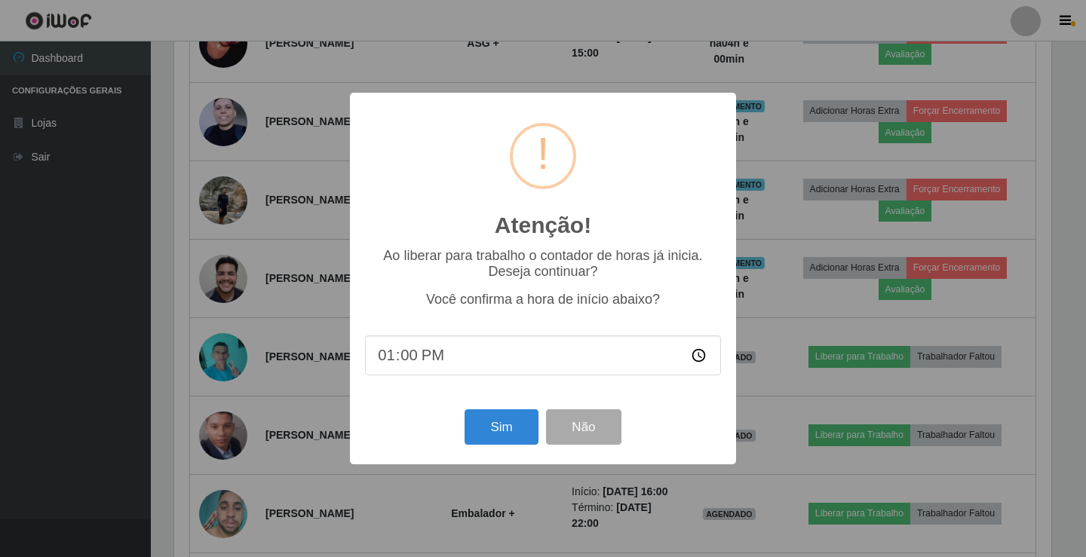
click at [484, 449] on div "Sim Não" at bounding box center [543, 427] width 356 height 43
click at [489, 440] on button "Sim" at bounding box center [501, 427] width 73 height 35
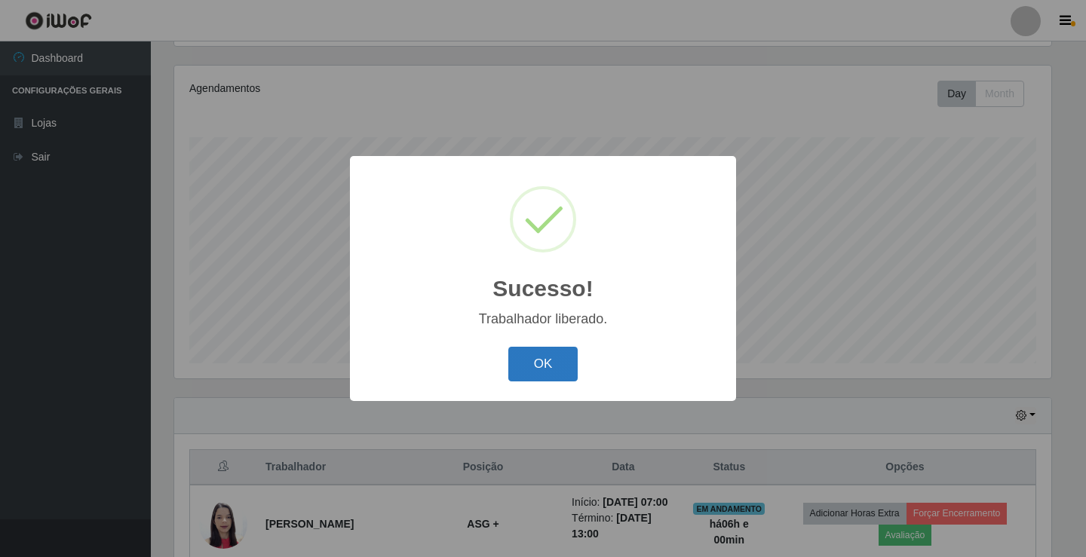
click at [528, 376] on button "OK" at bounding box center [543, 364] width 70 height 35
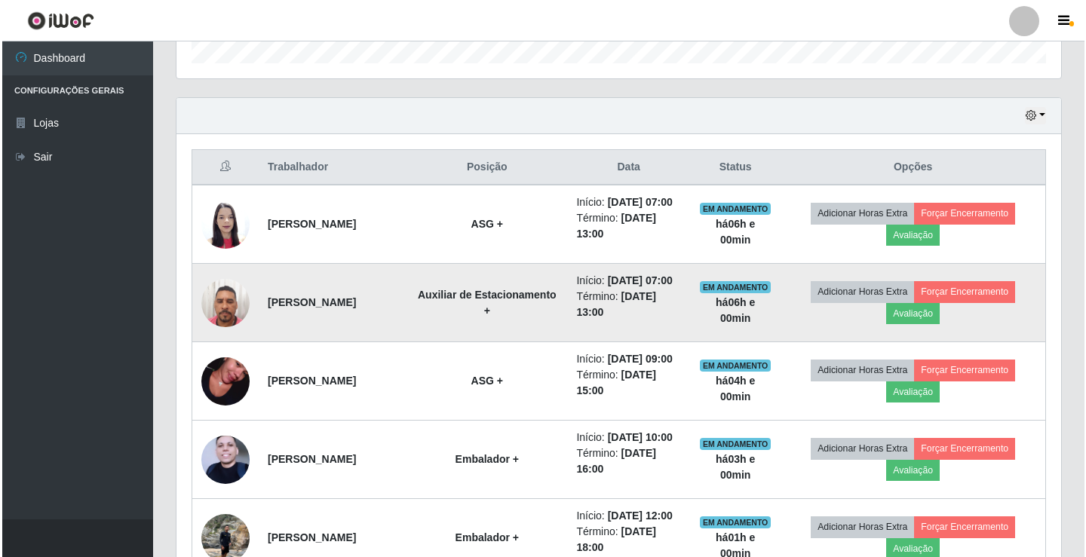
scroll to position [477, 0]
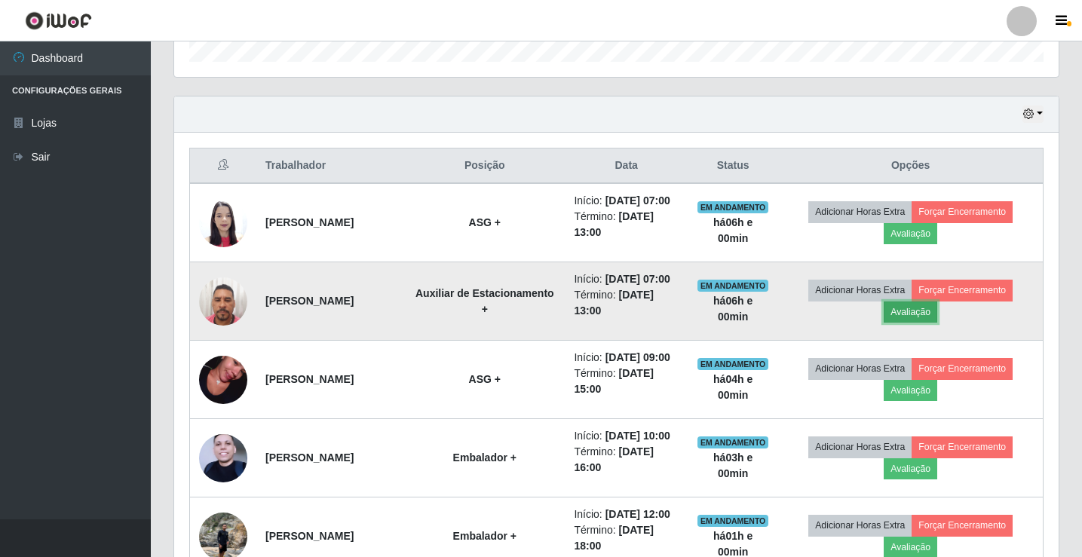
click at [912, 323] on button "Avaliação" at bounding box center [911, 312] width 54 height 21
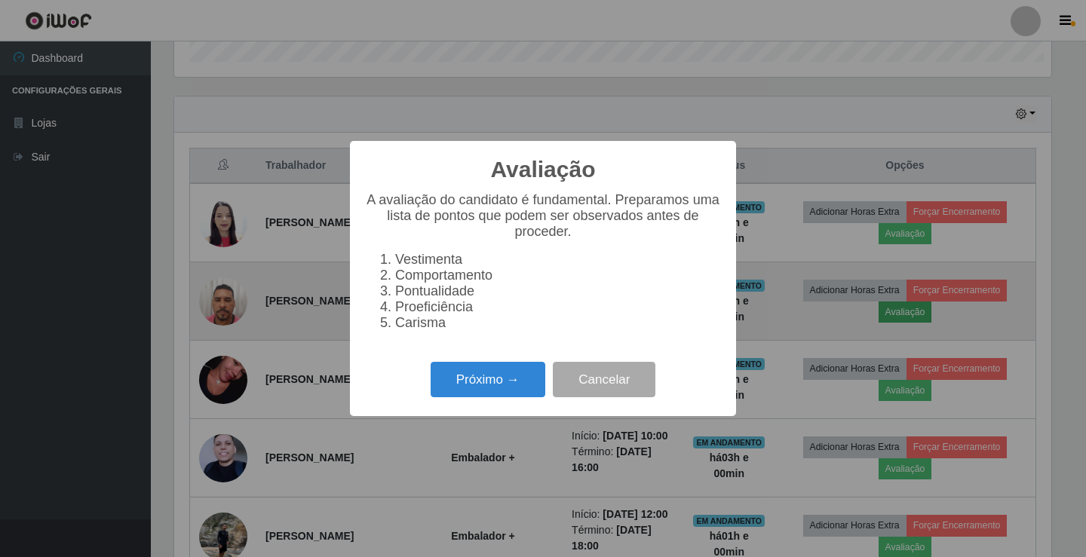
scroll to position [313, 877]
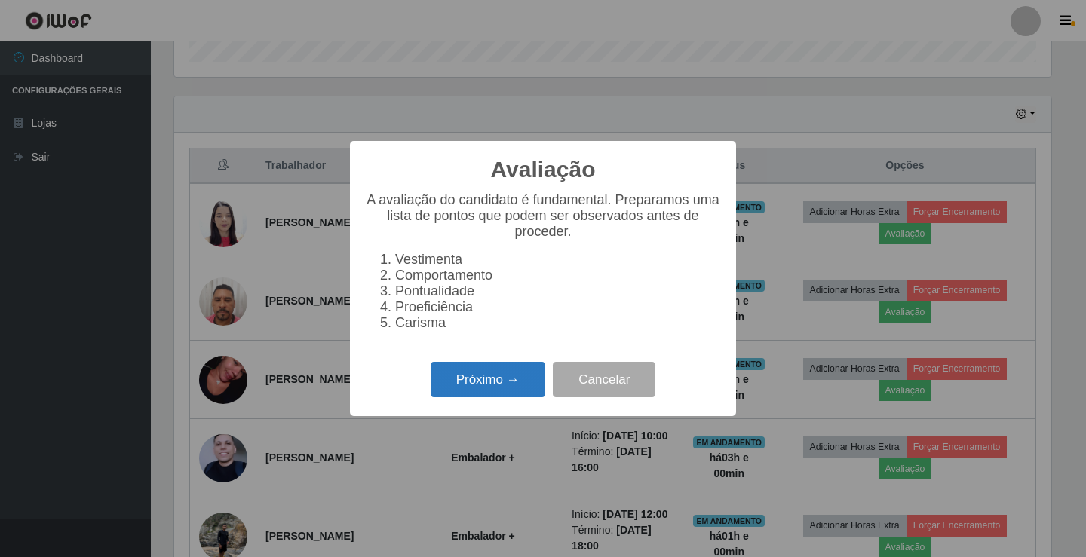
click at [508, 383] on button "Próximo →" at bounding box center [488, 379] width 115 height 35
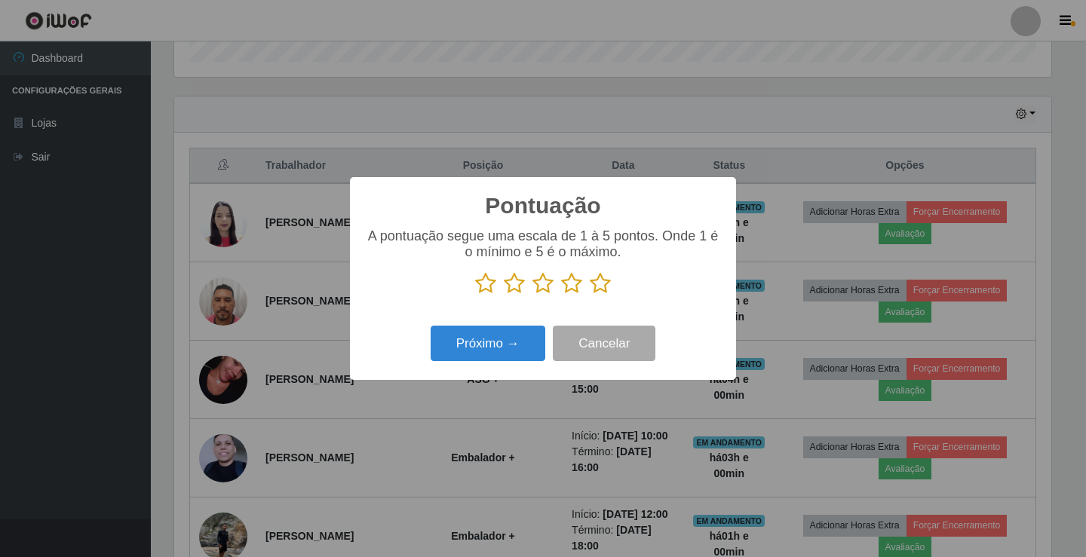
scroll to position [753992, 753428]
click at [606, 287] on icon at bounding box center [600, 283] width 21 height 23
click at [590, 295] on input "radio" at bounding box center [590, 295] width 0 height 0
click at [510, 346] on button "Próximo →" at bounding box center [488, 343] width 115 height 35
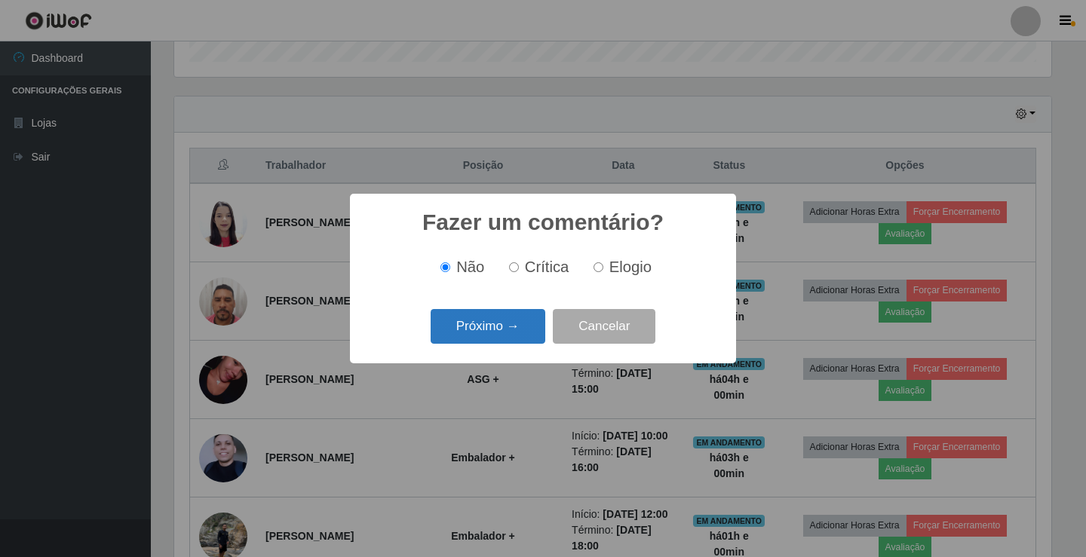
click at [512, 334] on button "Próximo →" at bounding box center [488, 326] width 115 height 35
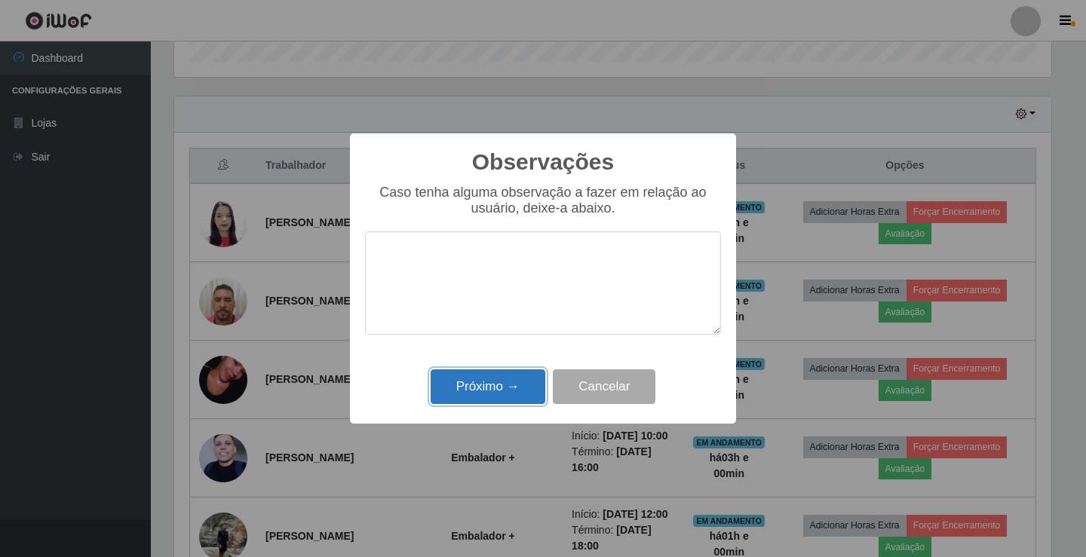
click at [505, 384] on button "Próximo →" at bounding box center [488, 387] width 115 height 35
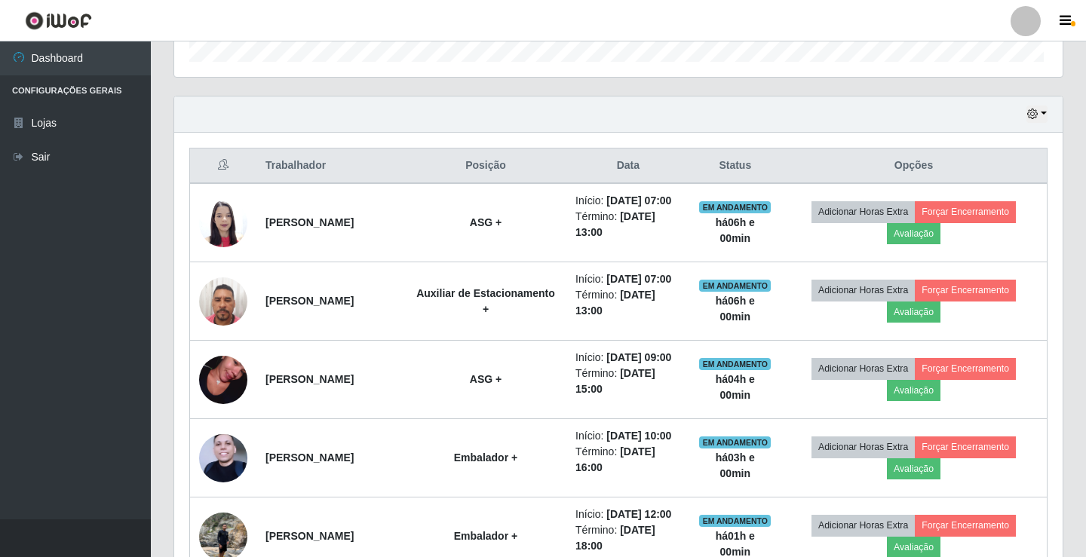
scroll to position [313, 885]
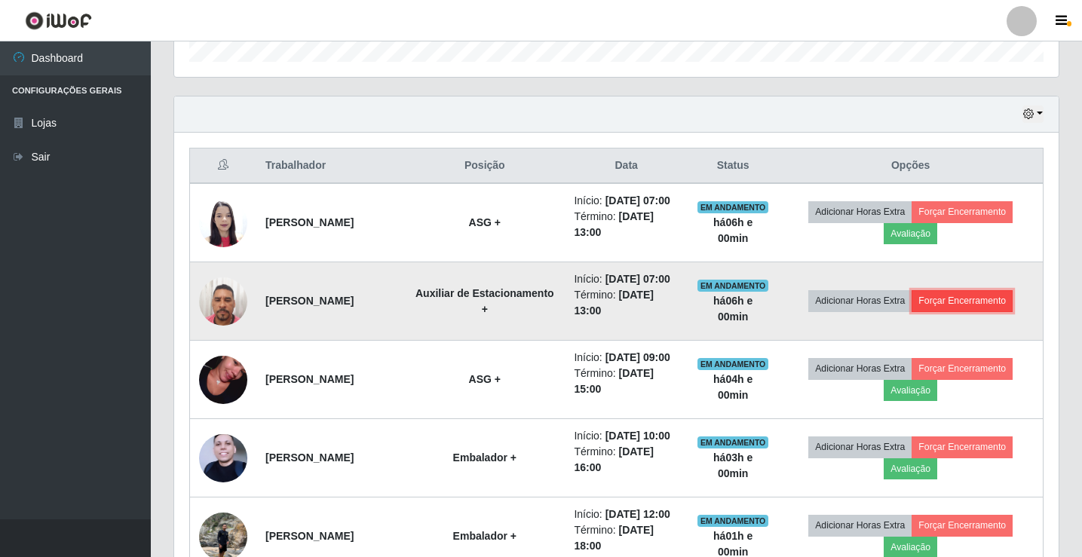
click at [960, 312] on button "Forçar Encerramento" at bounding box center [962, 300] width 101 height 21
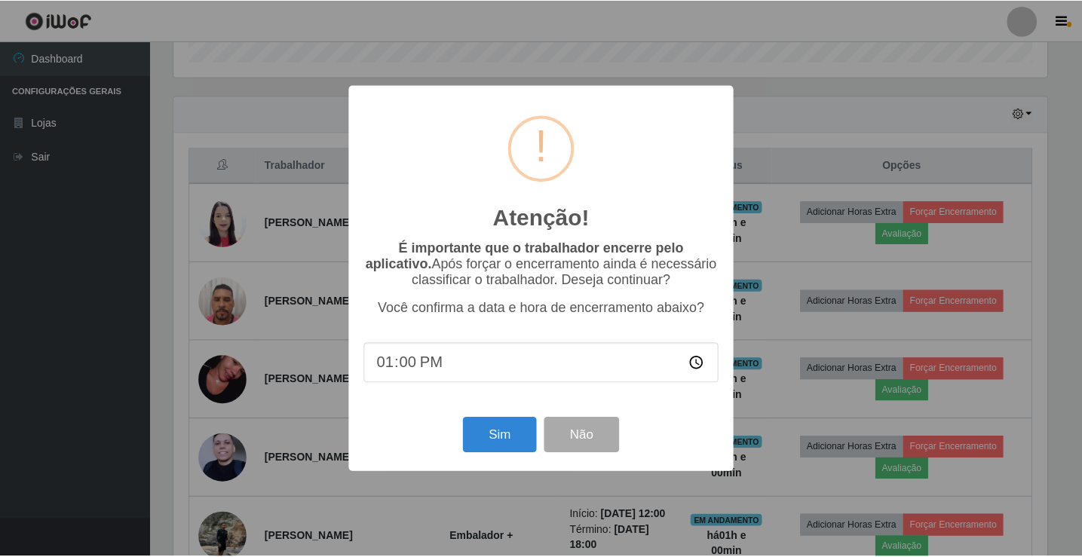
scroll to position [313, 877]
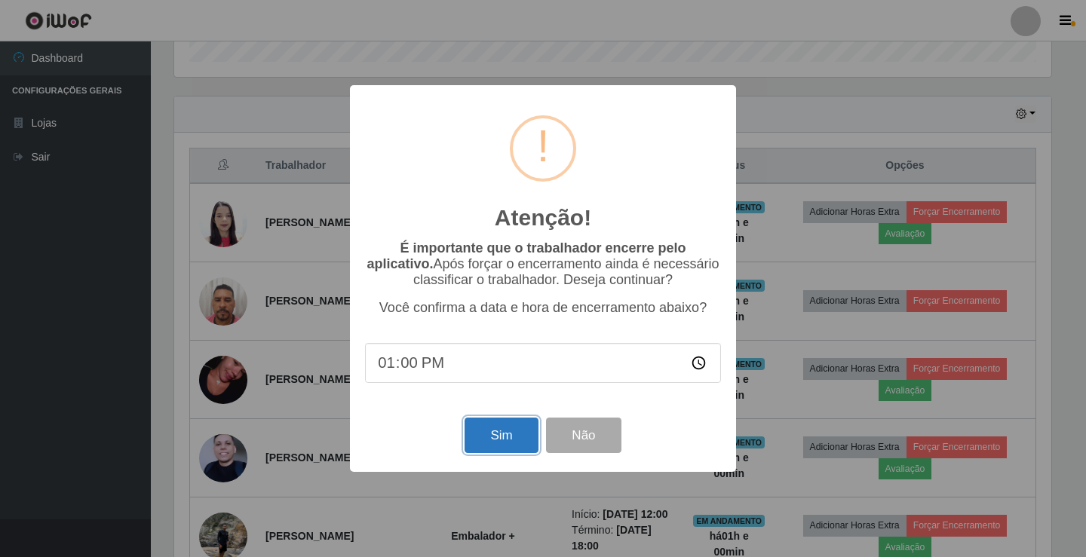
click at [532, 447] on button "Sim" at bounding box center [501, 435] width 73 height 35
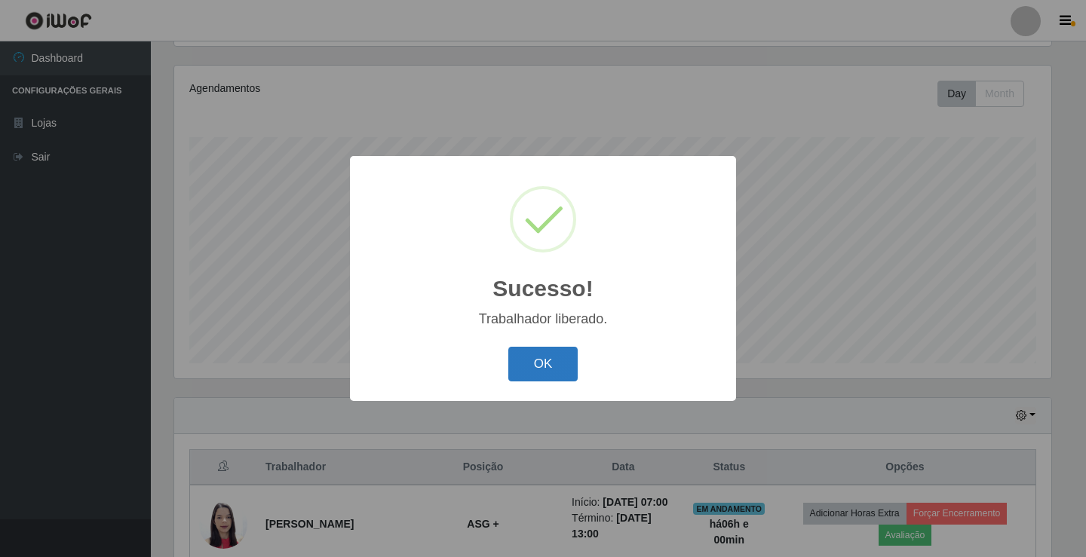
click at [548, 356] on button "OK" at bounding box center [543, 364] width 70 height 35
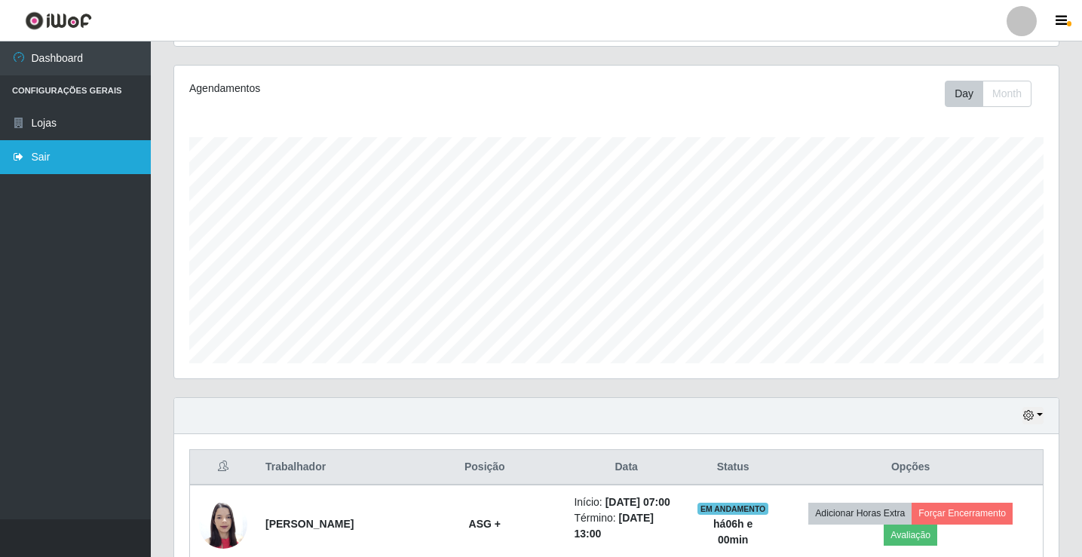
click at [53, 151] on link "Sair" at bounding box center [75, 157] width 151 height 34
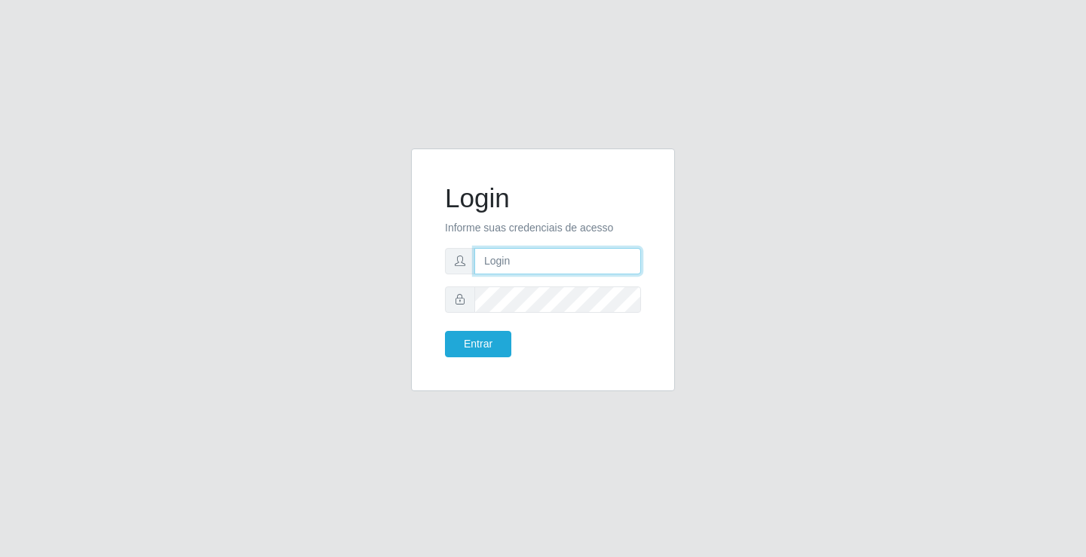
click at [547, 265] on input "text" at bounding box center [557, 261] width 167 height 26
type input "zivaneide@ideal"
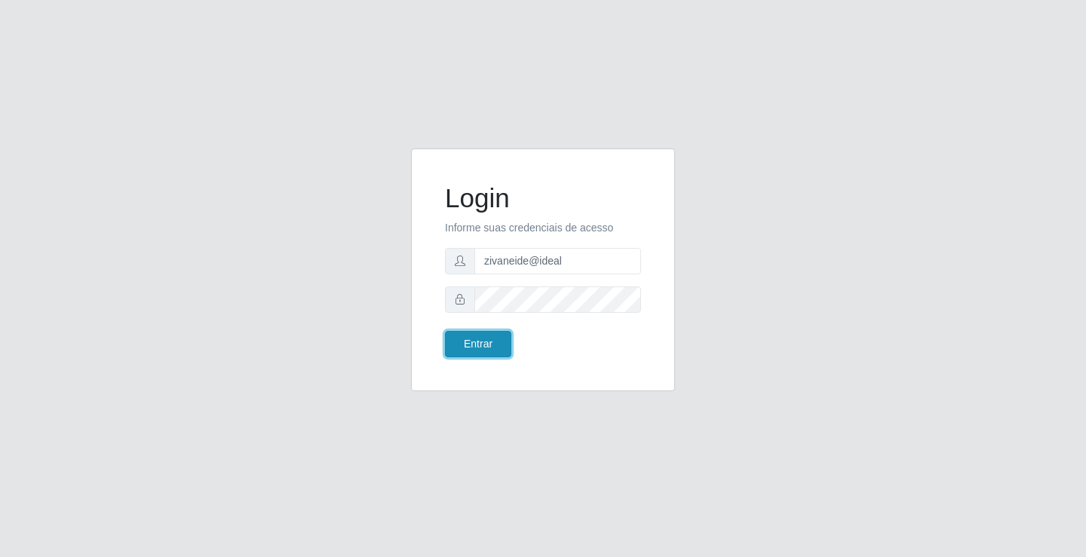
click at [470, 355] on button "Entrar" at bounding box center [478, 344] width 66 height 26
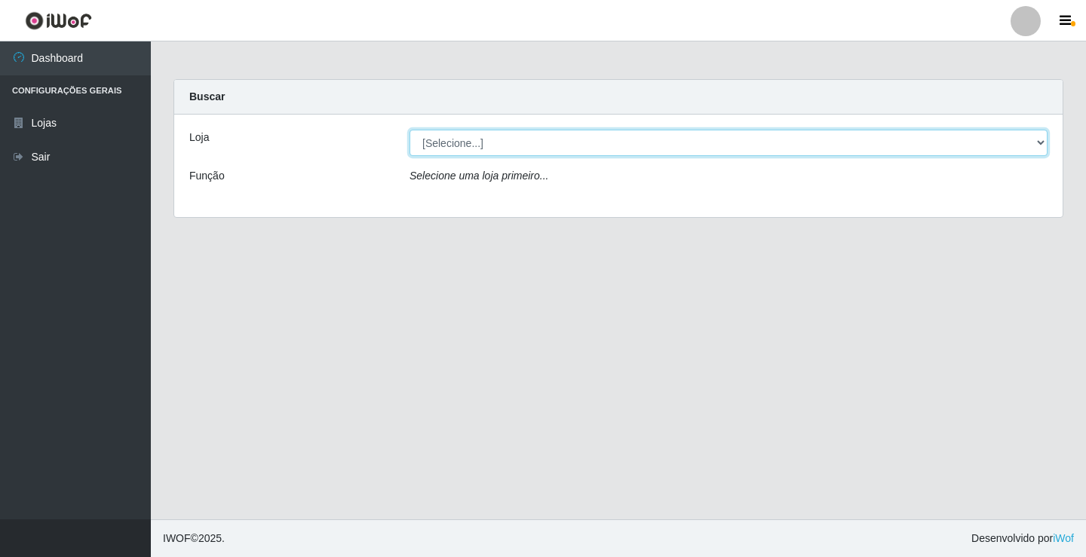
click at [1043, 138] on select "[Selecione...] Ideal - Conceição" at bounding box center [729, 143] width 638 height 26
select select "231"
click at [410, 130] on select "[Selecione...] Ideal - Conceição" at bounding box center [729, 143] width 638 height 26
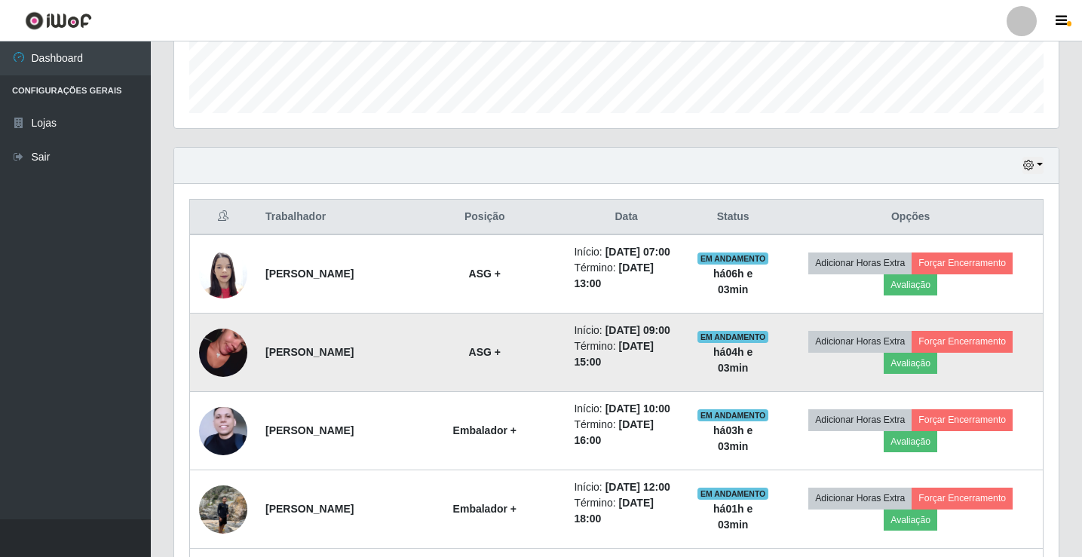
scroll to position [453, 0]
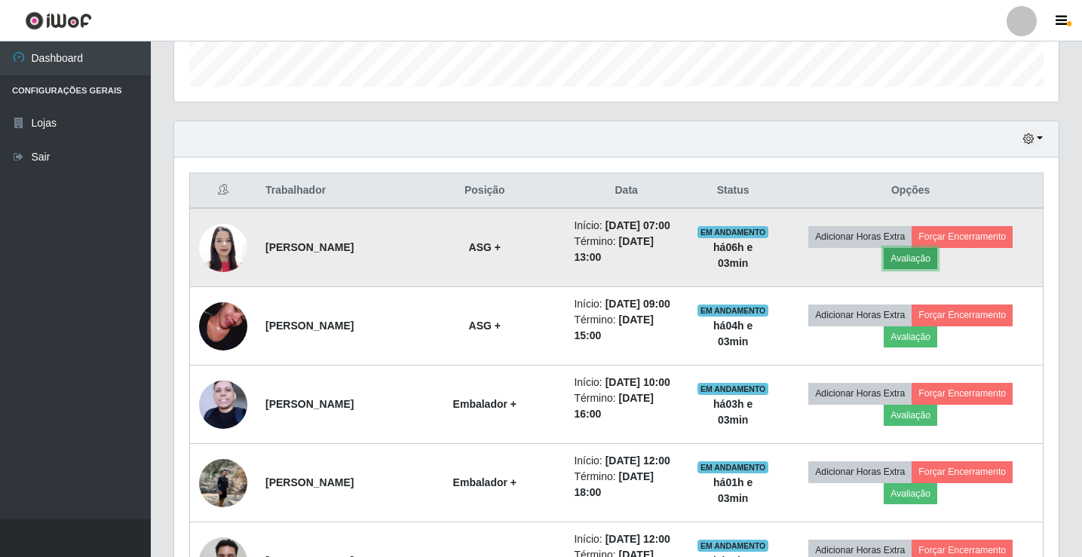
click at [930, 266] on button "Avaliação" at bounding box center [911, 258] width 54 height 21
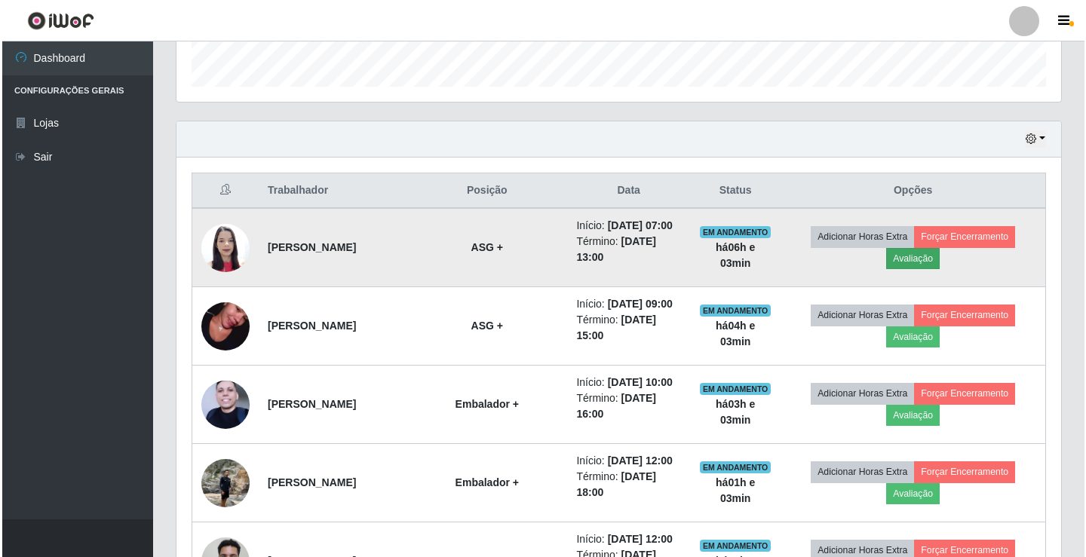
scroll to position [313, 877]
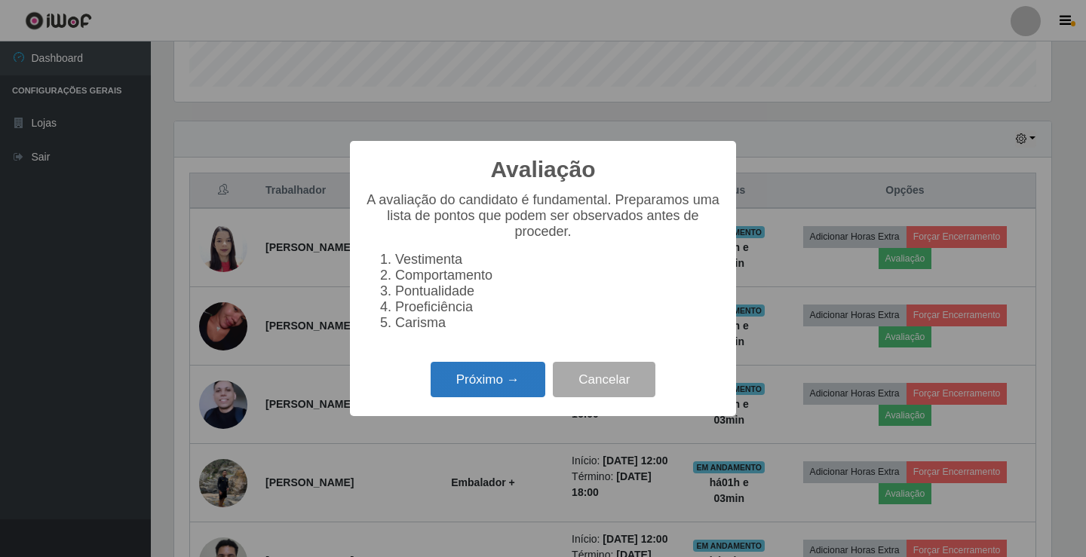
click at [530, 384] on button "Próximo →" at bounding box center [488, 379] width 115 height 35
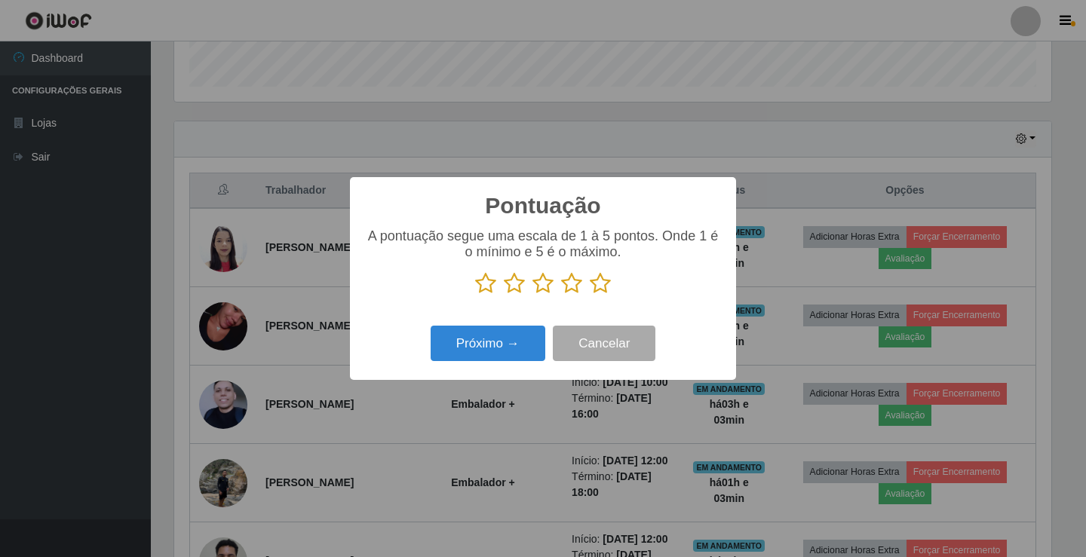
scroll to position [753992, 753428]
click at [597, 287] on icon at bounding box center [600, 283] width 21 height 23
click at [590, 295] on input "radio" at bounding box center [590, 295] width 0 height 0
click at [518, 335] on button "Próximo →" at bounding box center [488, 343] width 115 height 35
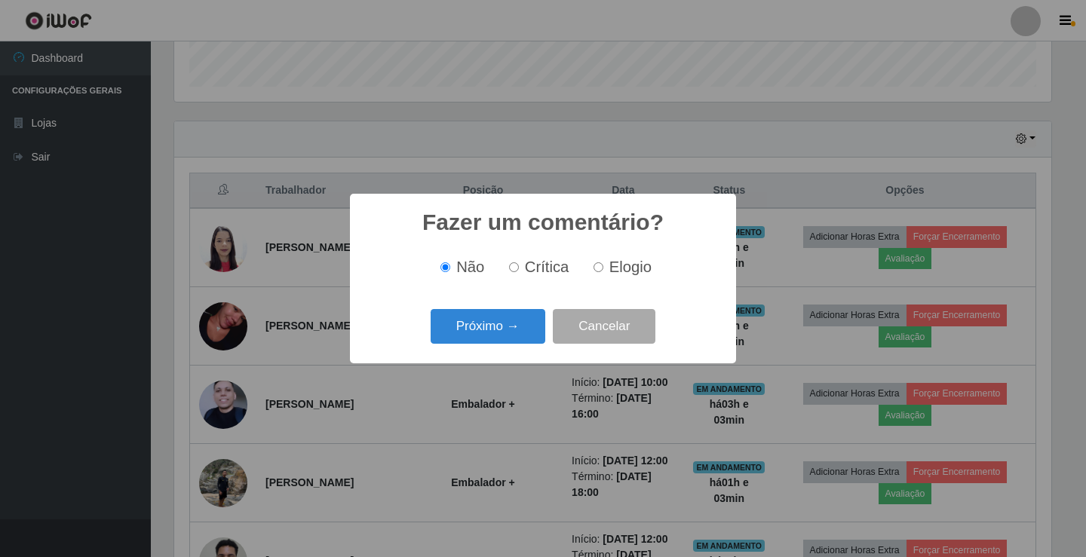
click at [518, 335] on button "Próximo →" at bounding box center [488, 326] width 115 height 35
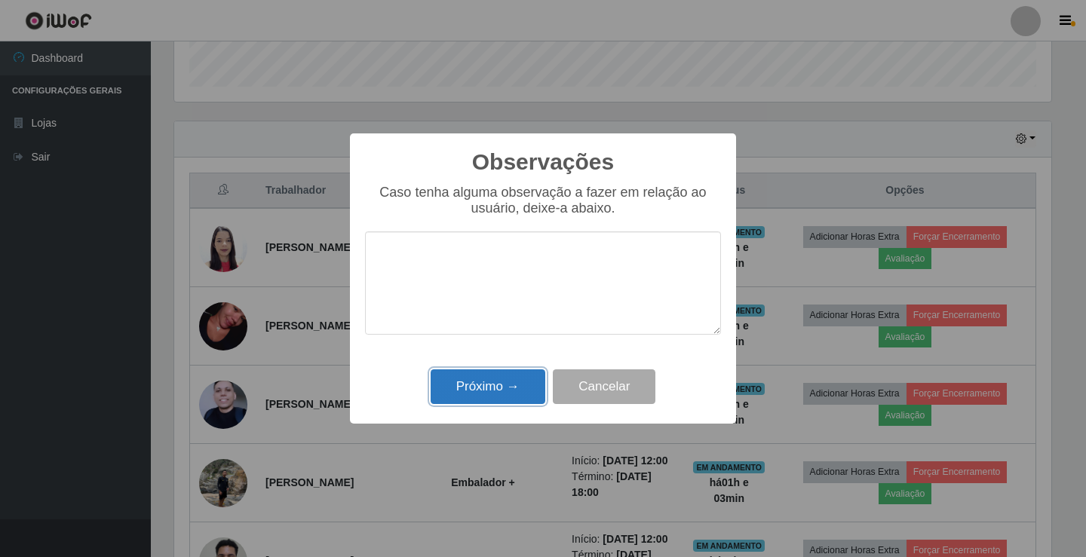
click at [517, 379] on button "Próximo →" at bounding box center [488, 387] width 115 height 35
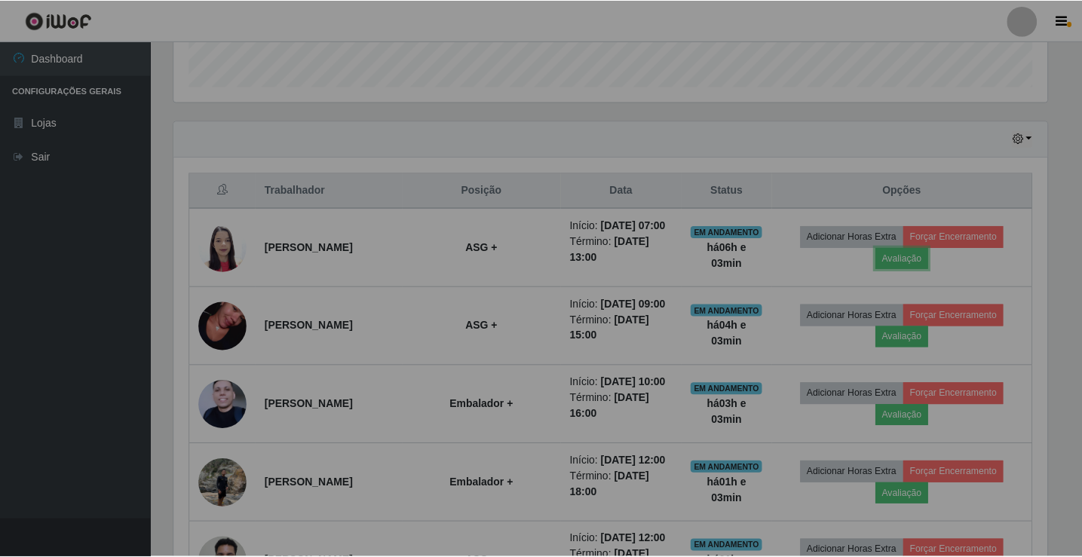
scroll to position [313, 885]
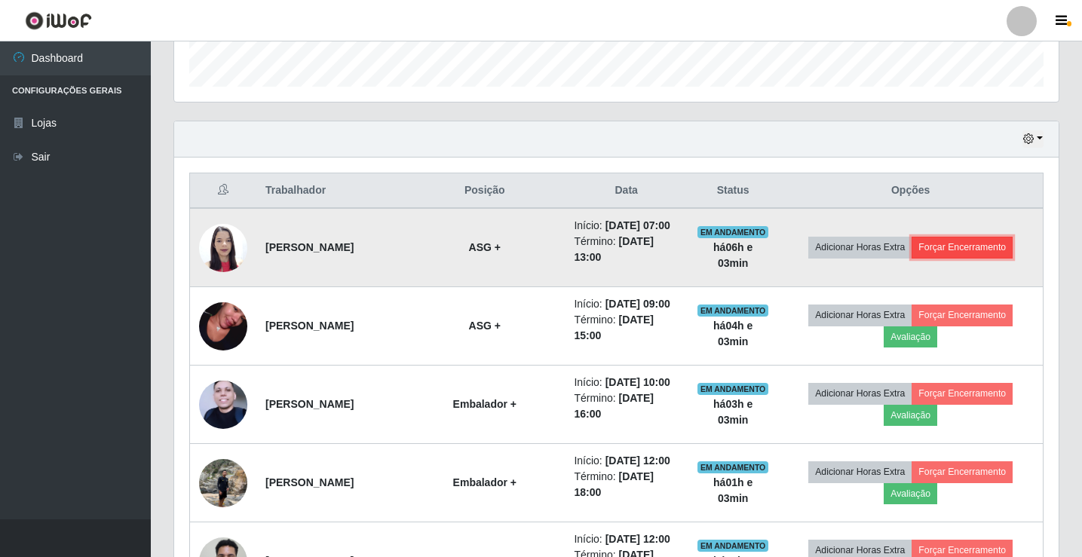
click at [987, 257] on button "Forçar Encerramento" at bounding box center [962, 247] width 101 height 21
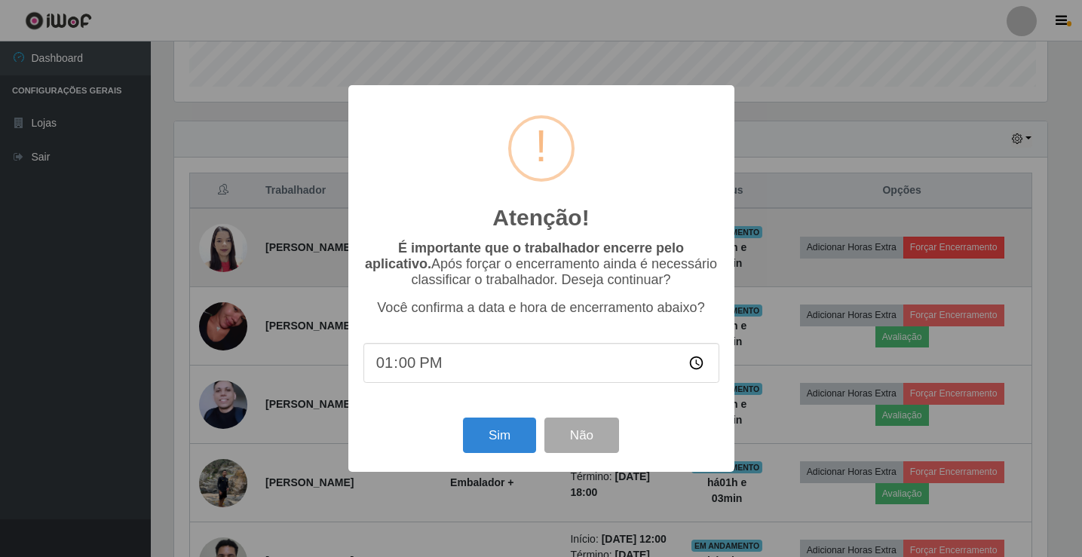
scroll to position [313, 877]
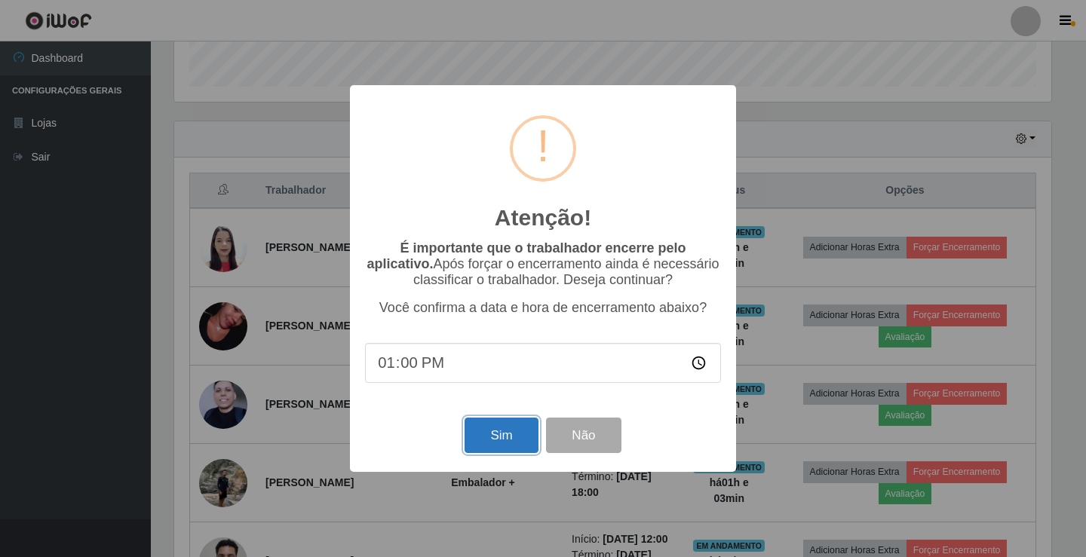
click at [523, 445] on button "Sim" at bounding box center [501, 435] width 73 height 35
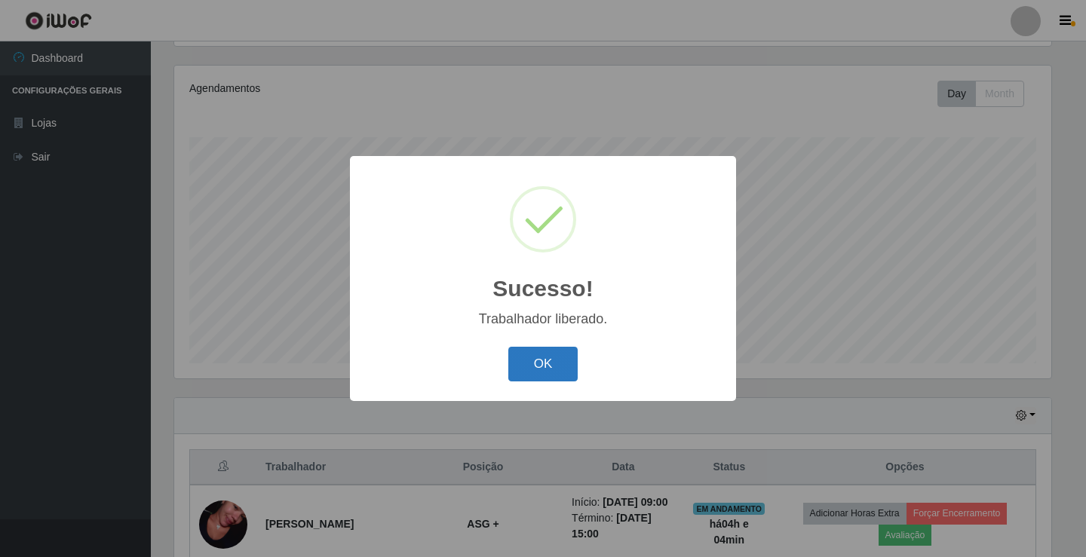
click at [514, 366] on button "OK" at bounding box center [543, 364] width 70 height 35
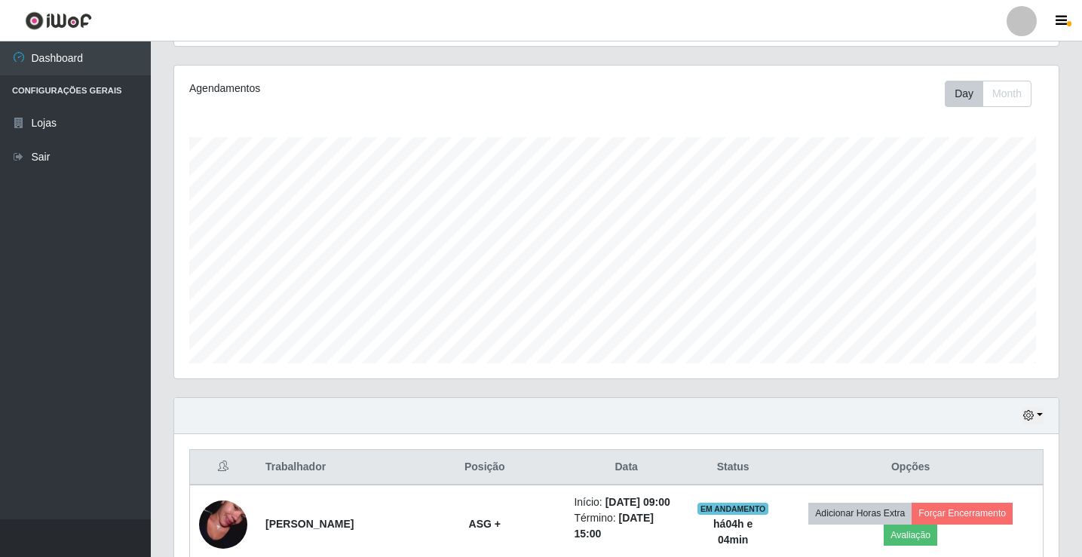
scroll to position [313, 885]
click at [54, 164] on link "Sair" at bounding box center [75, 157] width 151 height 34
